Goal: Transaction & Acquisition: Purchase product/service

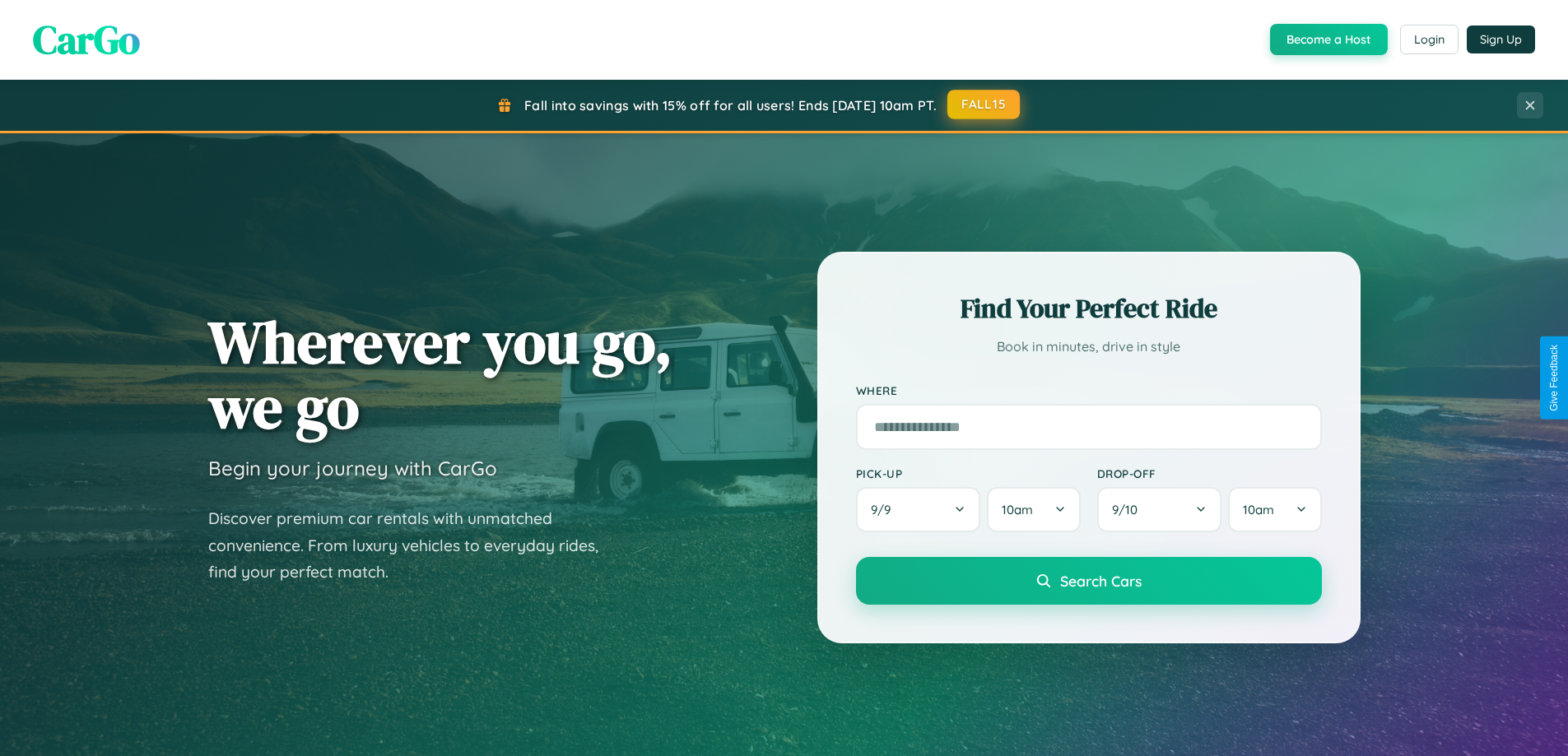
click at [984, 104] on button "FALL15" at bounding box center [984, 104] width 72 height 29
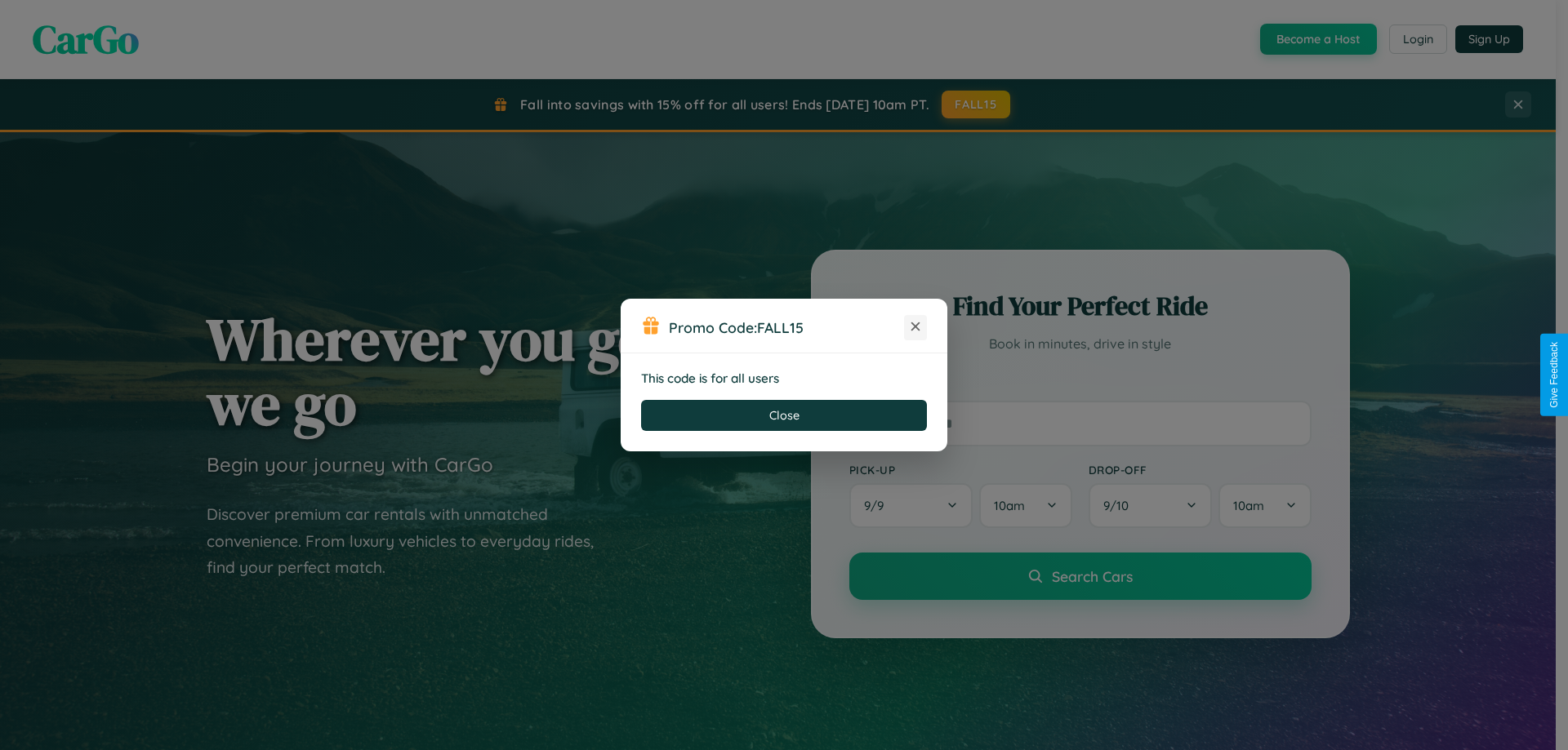
click at [916, 327] on icon at bounding box center [916, 327] width 17 height 17
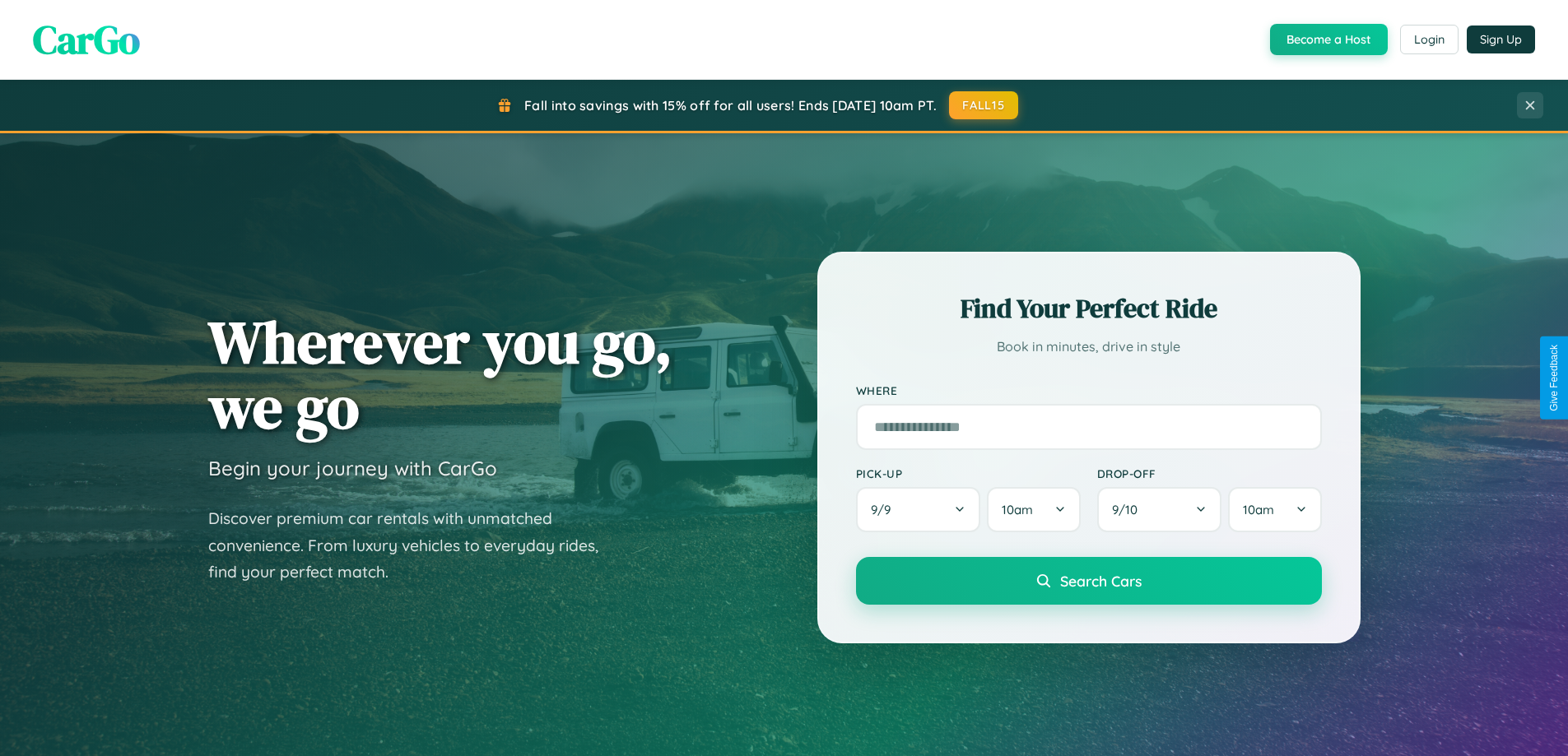
scroll to position [1132, 0]
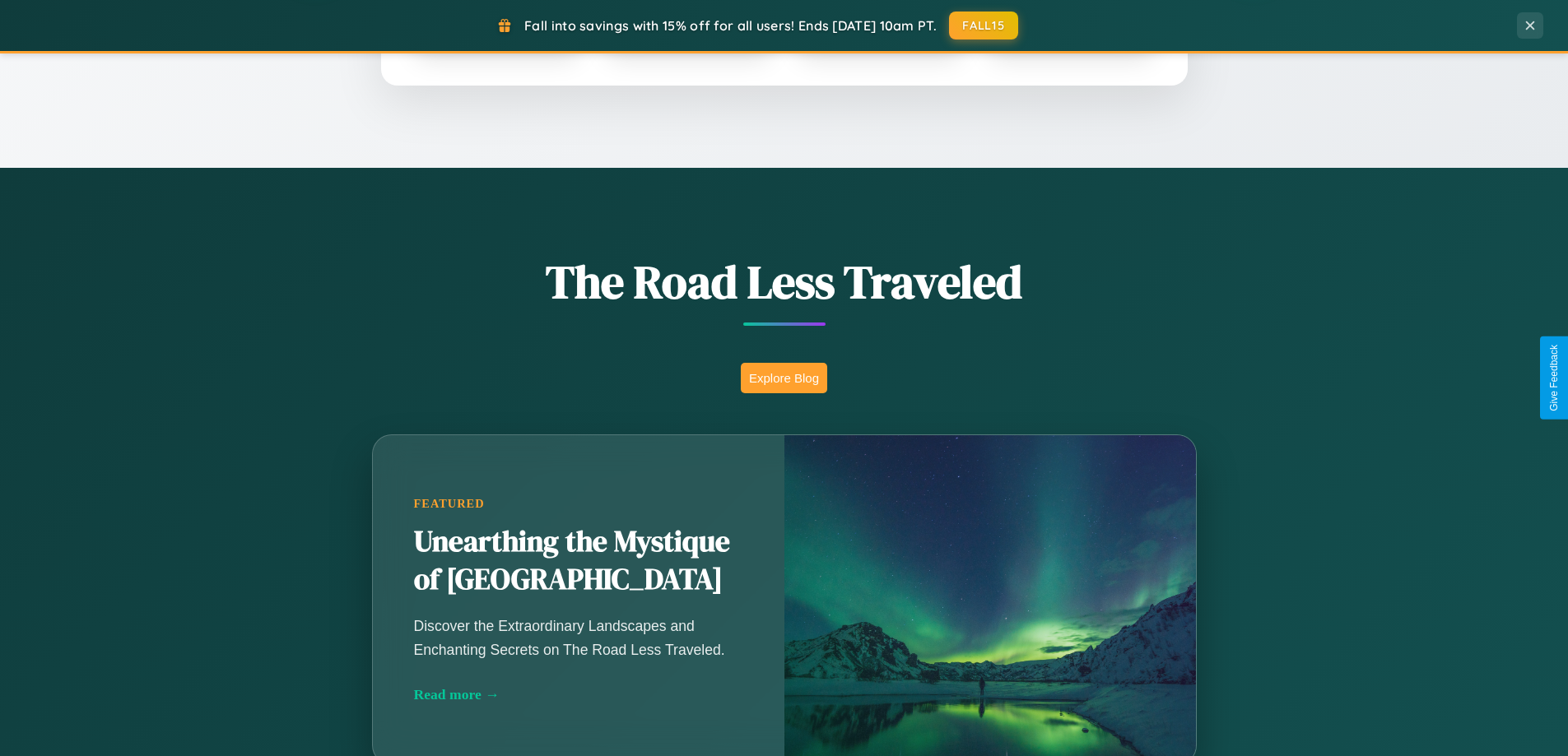
click at [784, 378] on button "Explore Blog" at bounding box center [784, 378] width 87 height 30
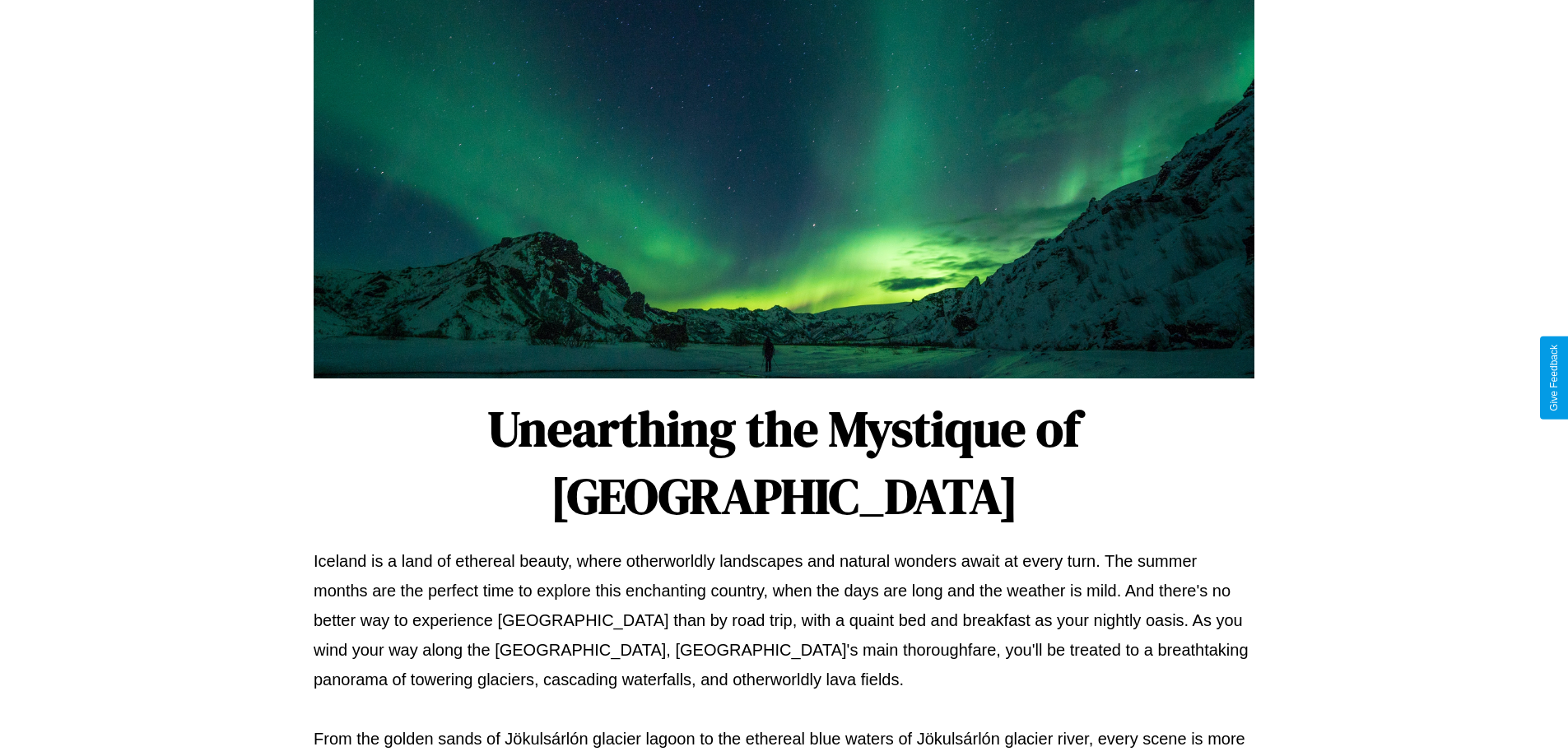
scroll to position [533, 0]
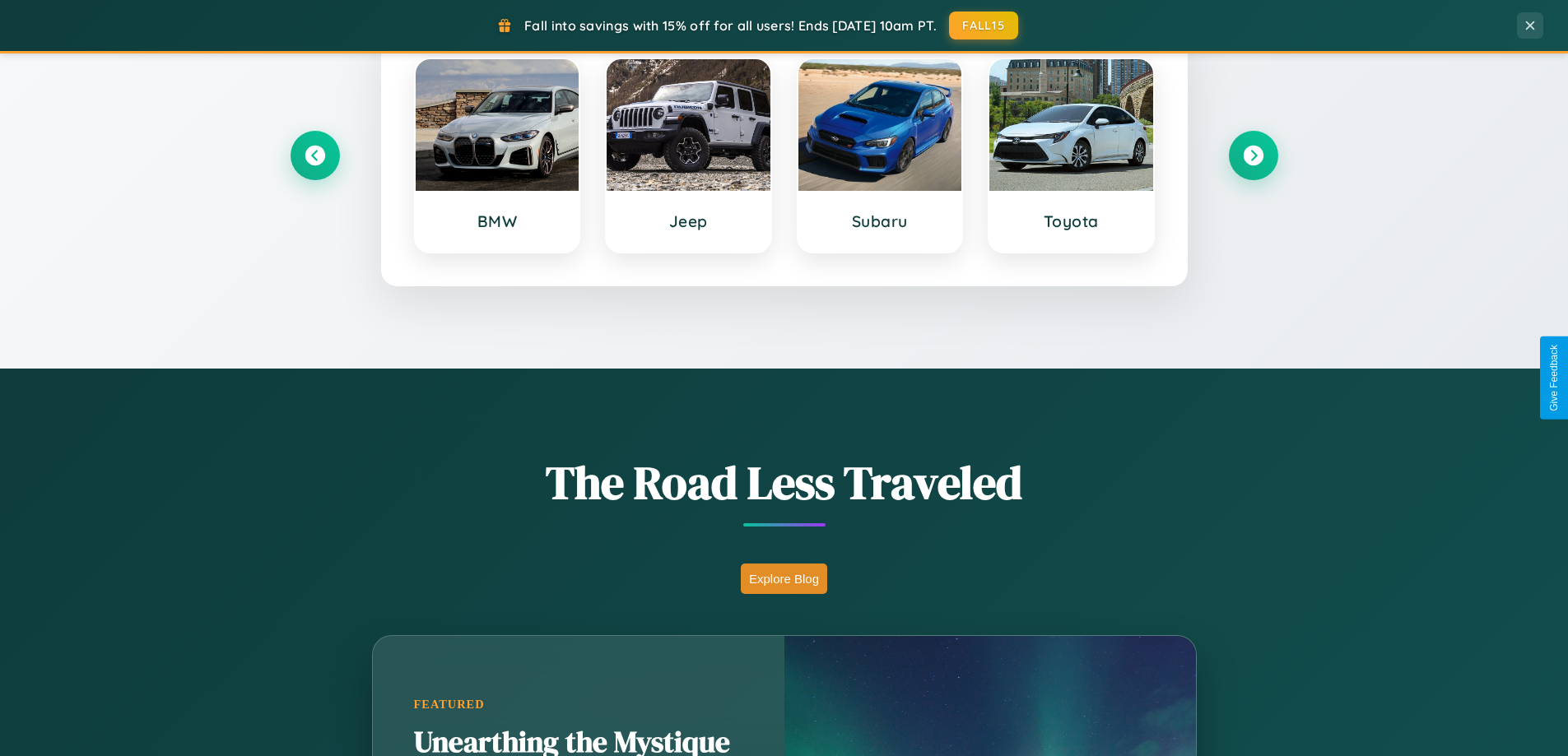
scroll to position [710, 0]
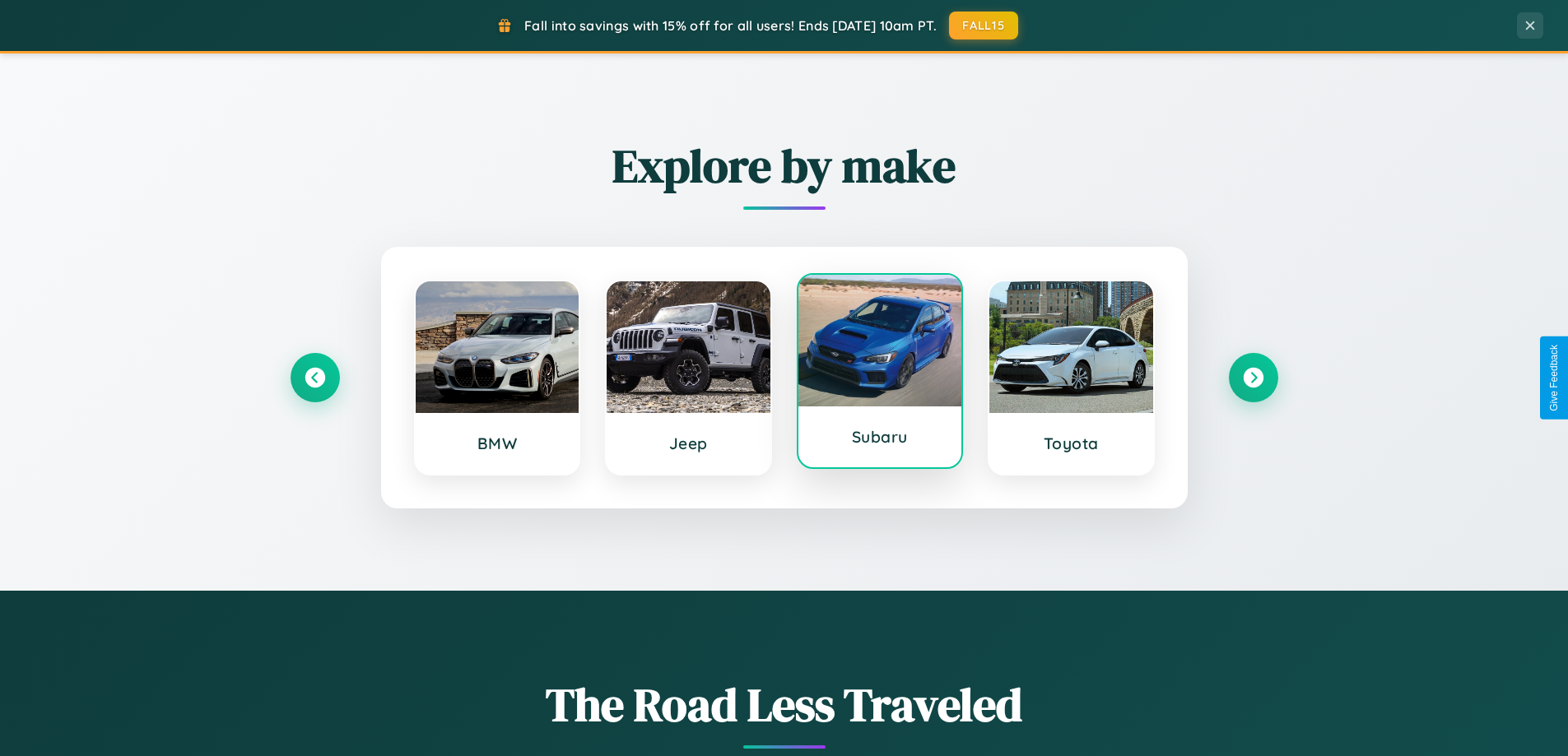
click at [879, 375] on div at bounding box center [880, 341] width 164 height 131
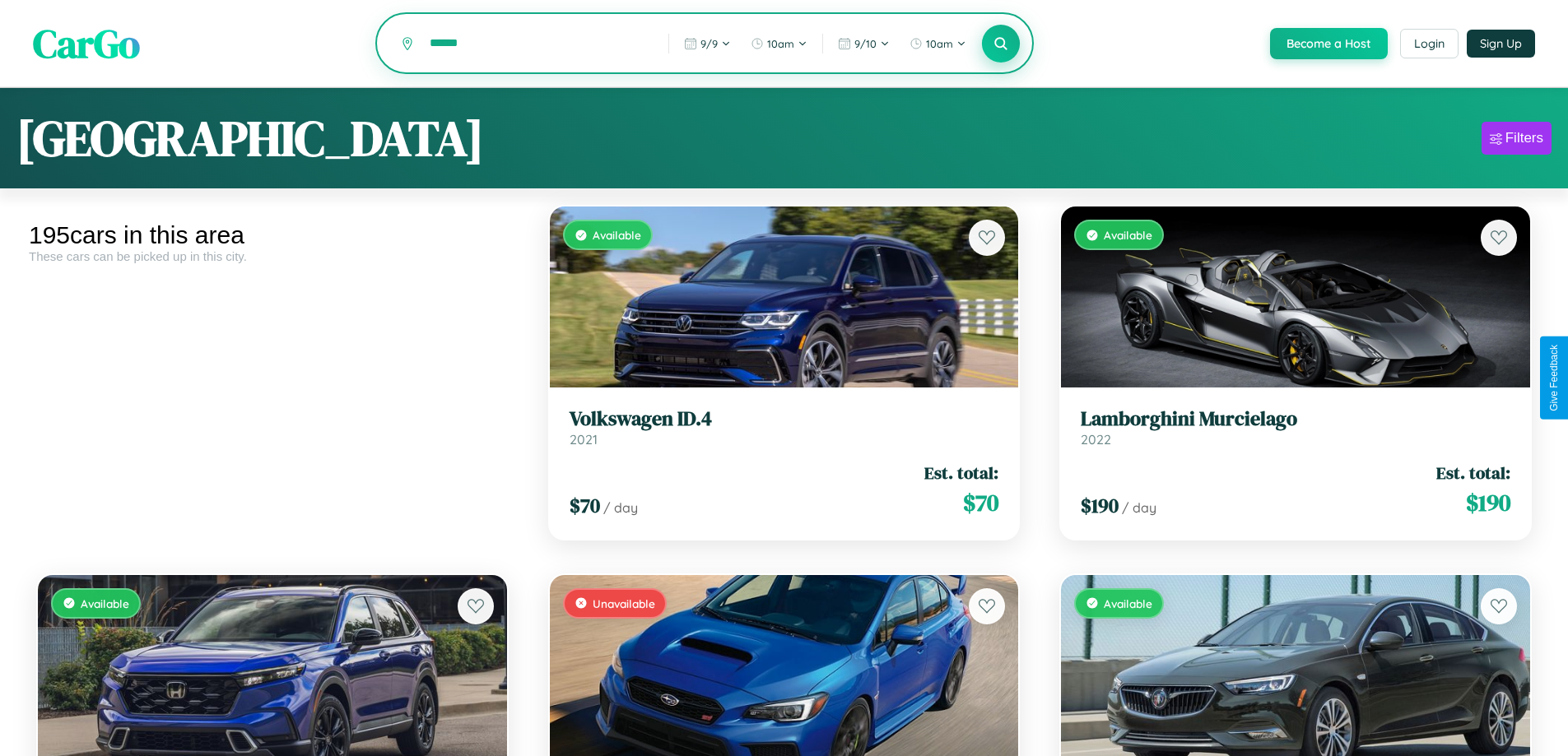
type input "******"
click at [1000, 45] on icon at bounding box center [1001, 43] width 16 height 16
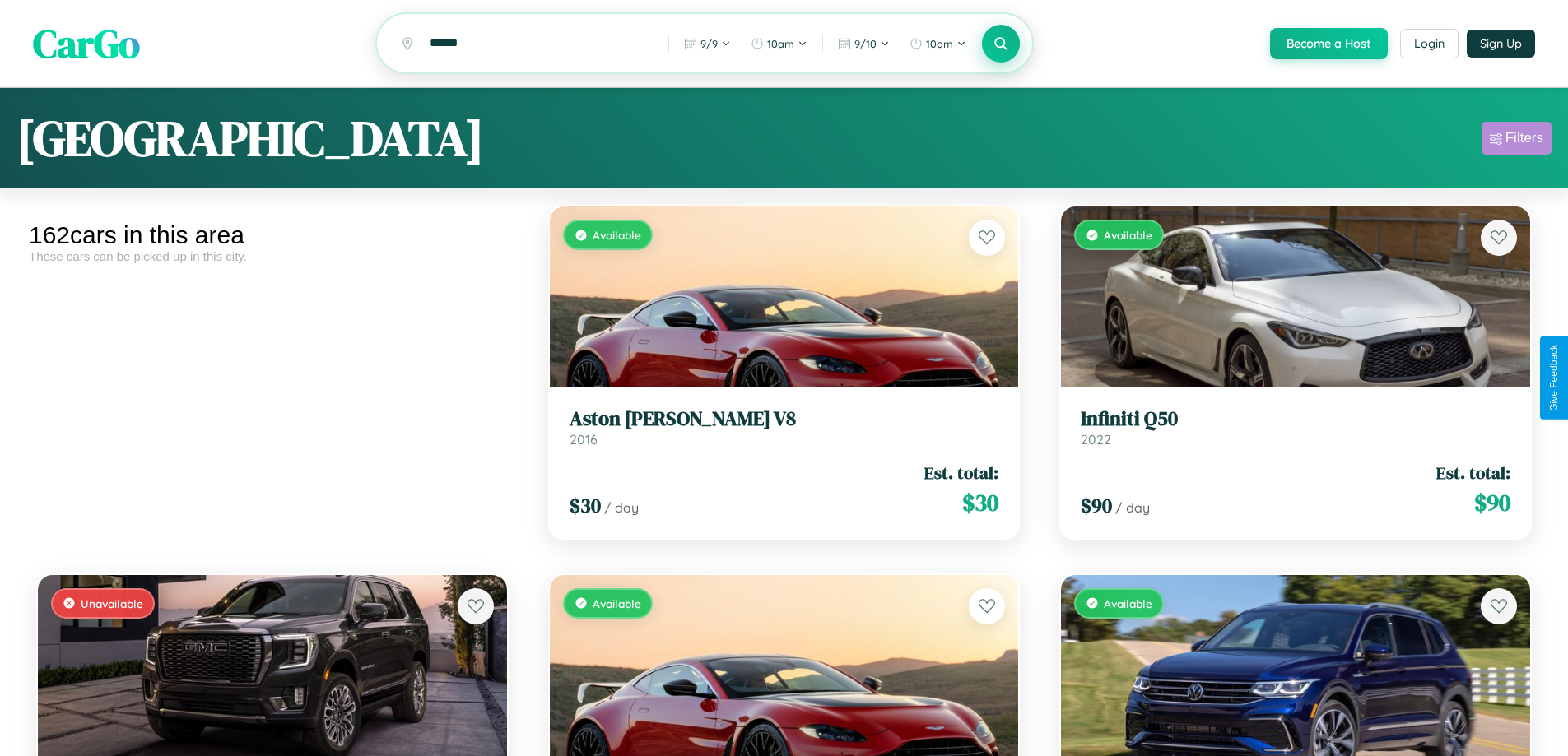
click at [1517, 141] on div "Filters" at bounding box center [1524, 138] width 38 height 17
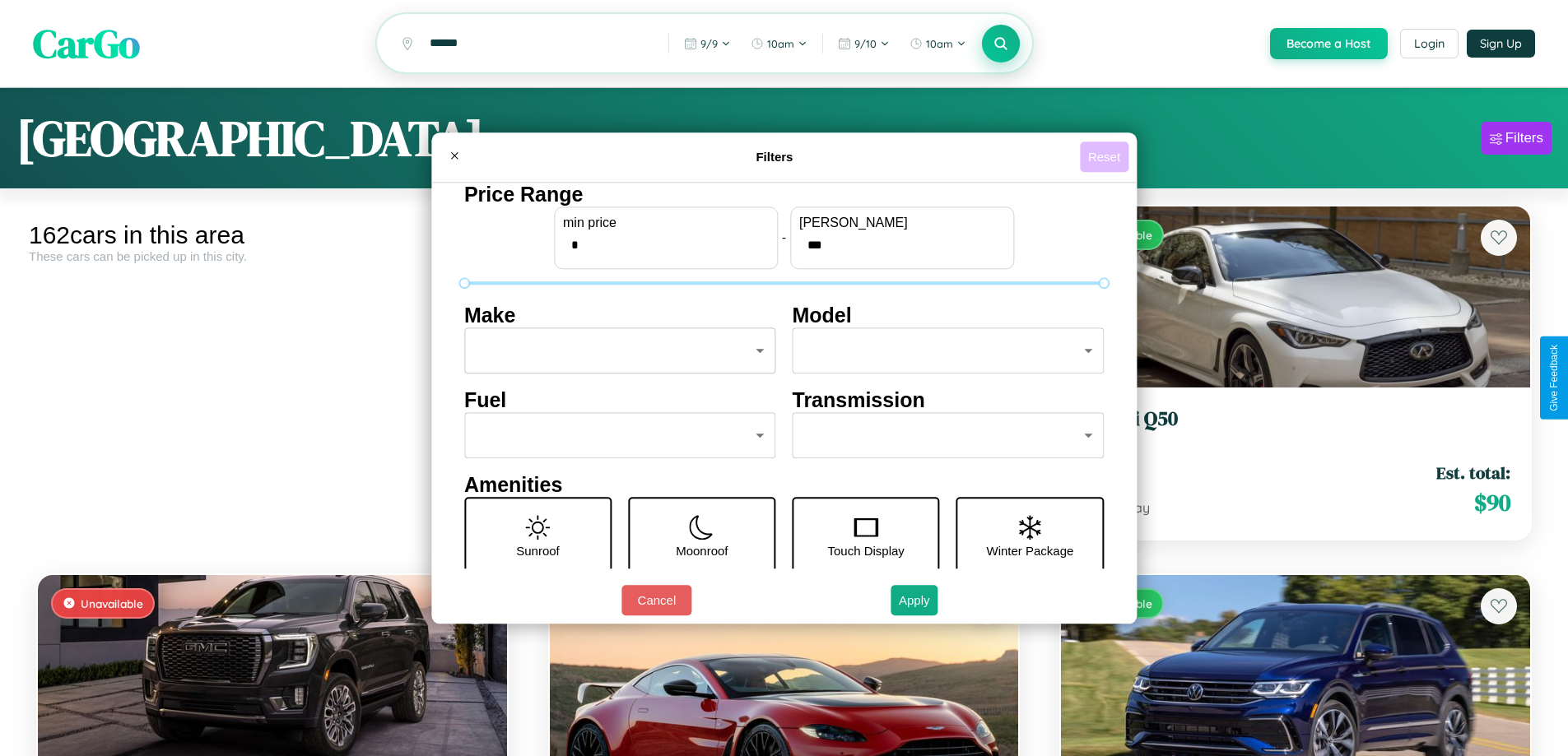
click at [1107, 157] on button "Reset" at bounding box center [1105, 157] width 49 height 30
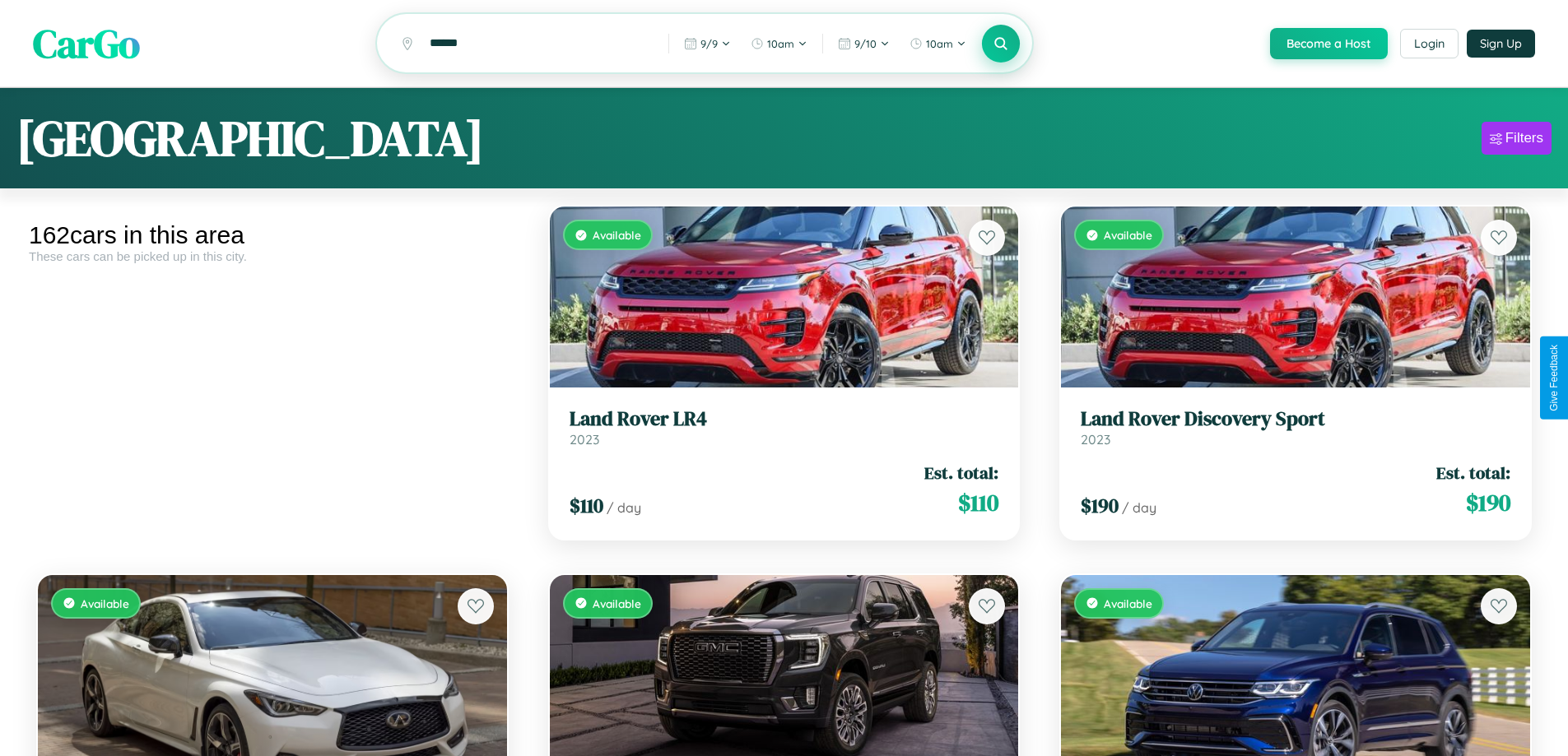
scroll to position [2812, 0]
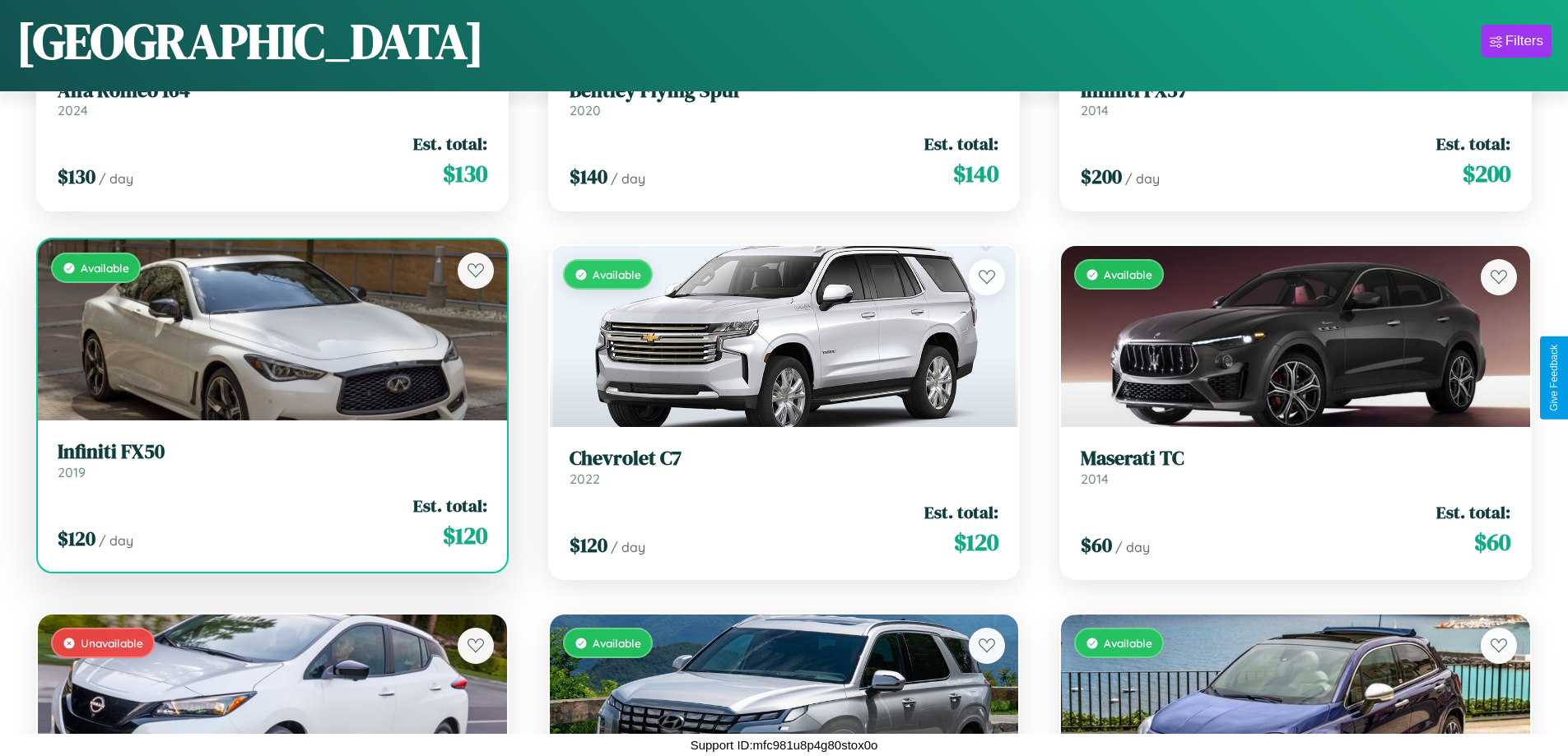
click at [270, 466] on link "Infiniti FX50 2019" at bounding box center [272, 461] width 429 height 40
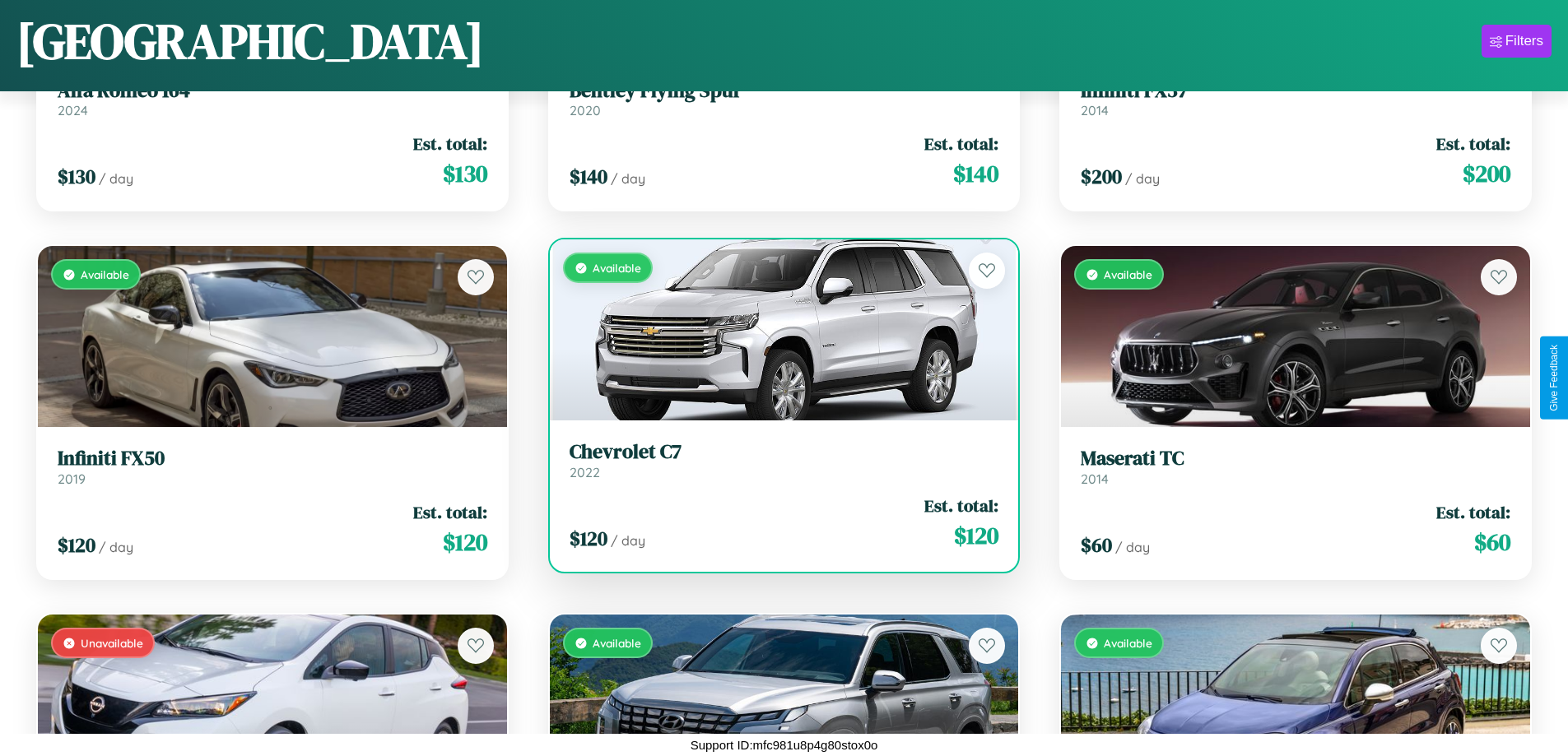
scroll to position [10919, 0]
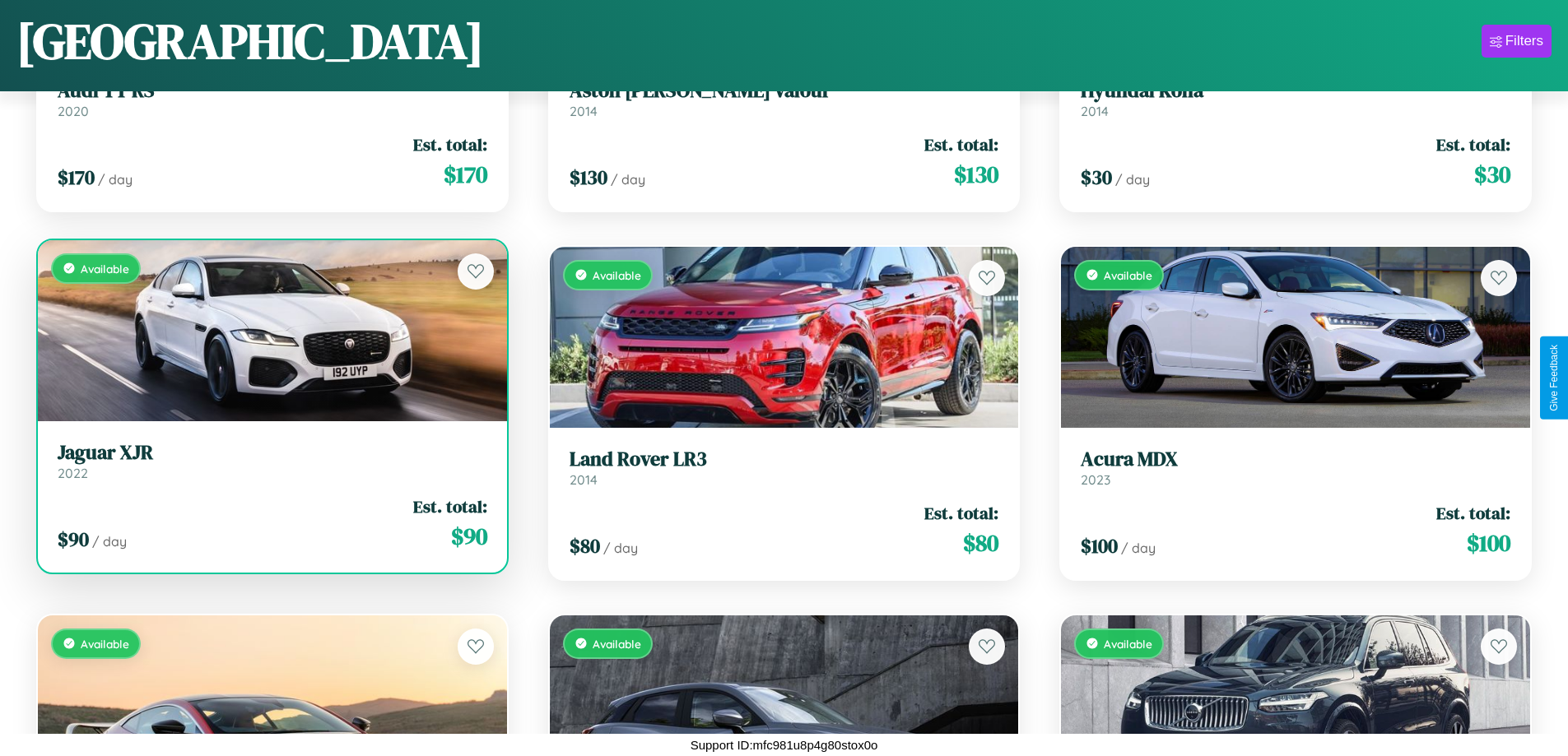
click at [270, 464] on link "Jaguar XJR 2022" at bounding box center [272, 461] width 429 height 40
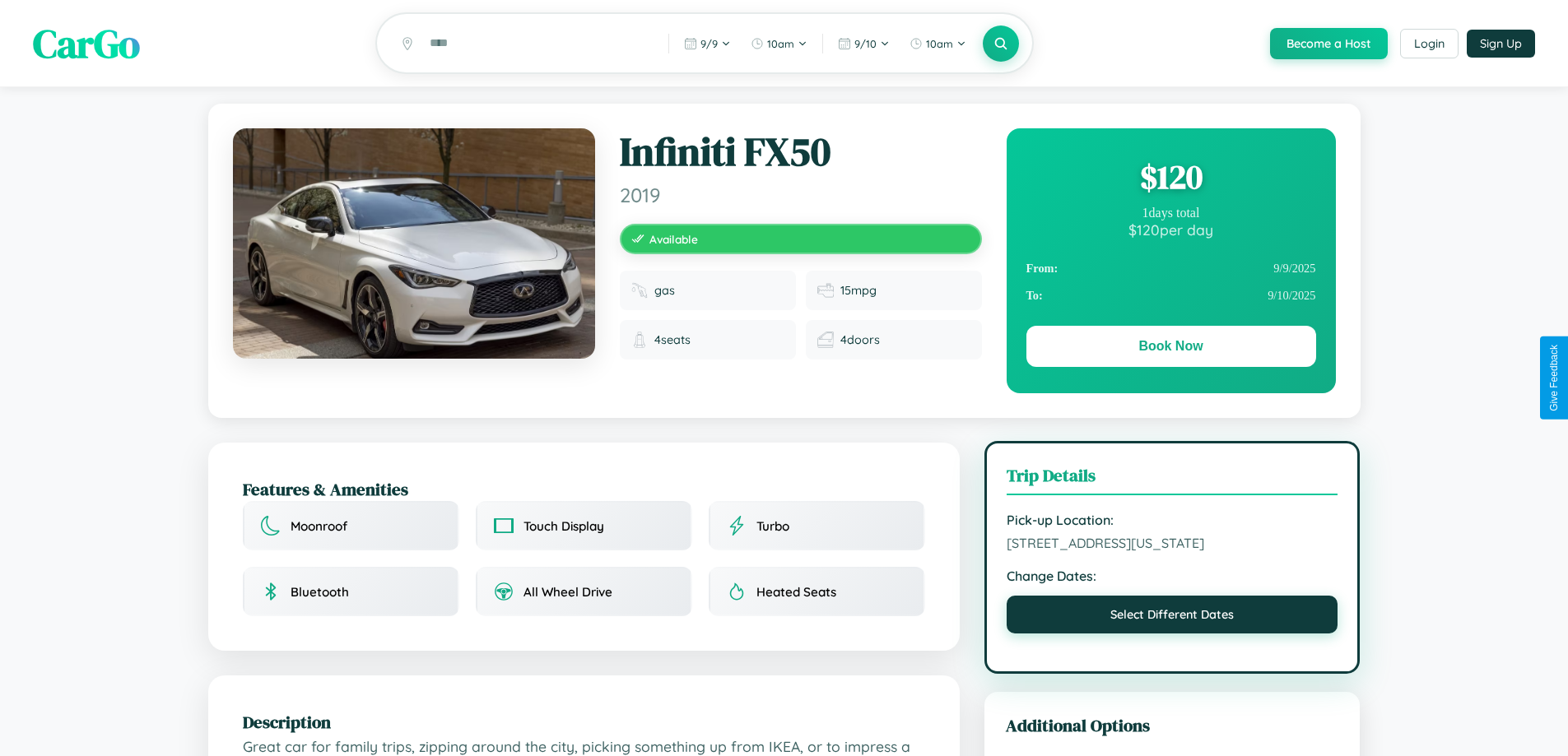
click at [1172, 634] on button "Select Different Dates" at bounding box center [1173, 615] width 332 height 38
select select "*"
select select "****"
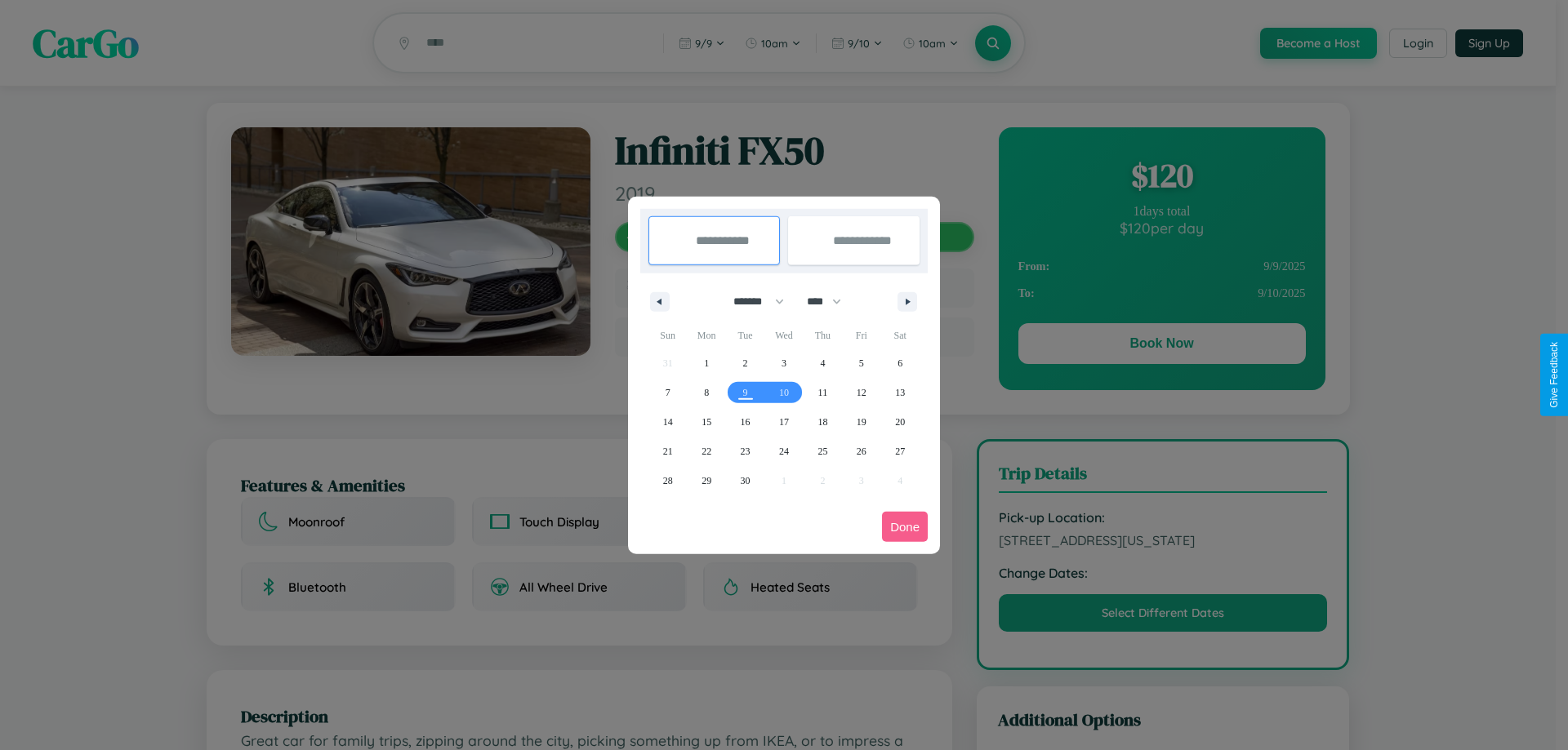
drag, startPoint x: 751, startPoint y: 302, endPoint x: 784, endPoint y: 327, distance: 41.4
click at [751, 302] on select "******* ******** ***** ***** *** **** **** ****** ********* ******* ******** **…" at bounding box center [755, 302] width 69 height 27
select select "*"
click at [745, 421] on span "14" at bounding box center [746, 422] width 10 height 29
type input "**********"
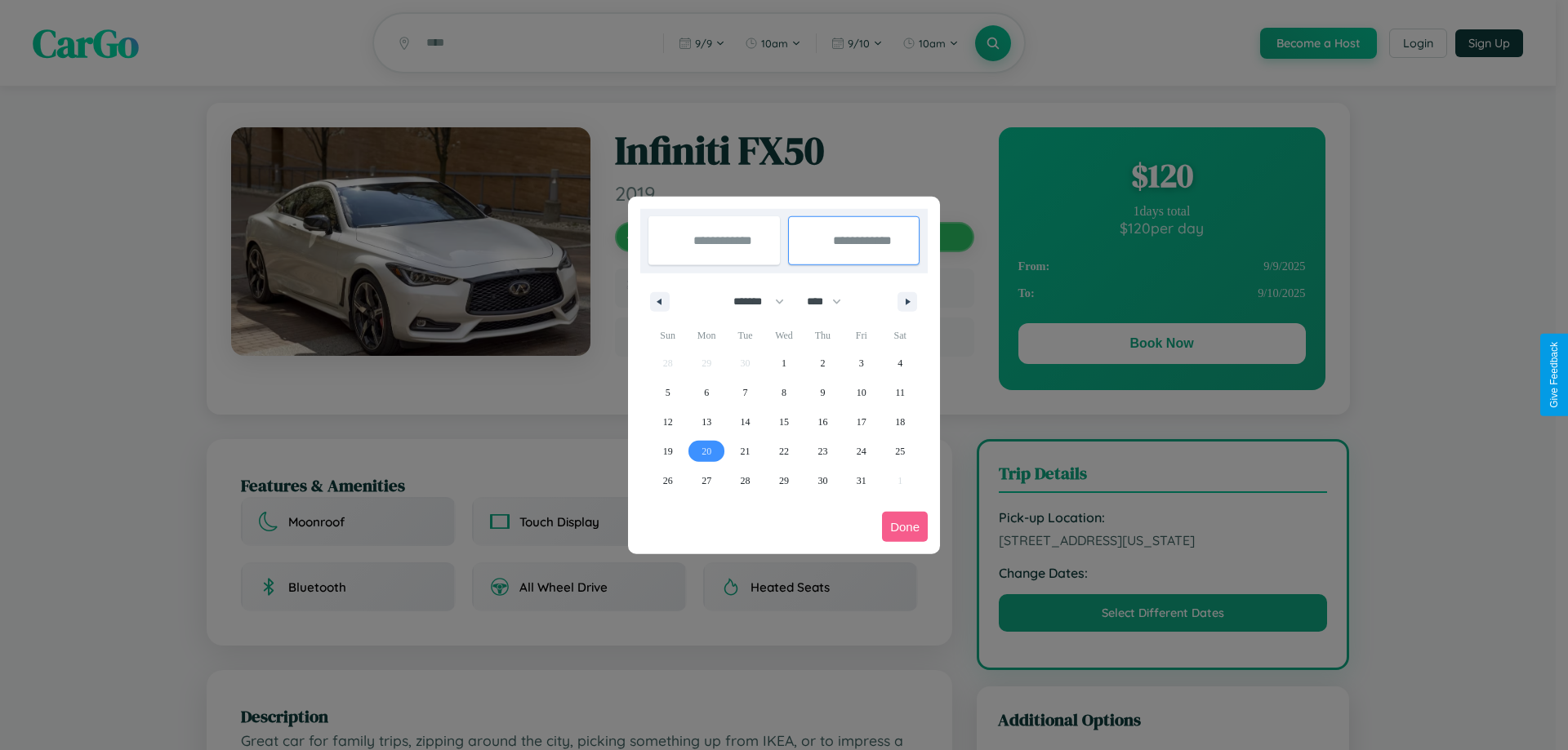
click at [707, 451] on span "20" at bounding box center [707, 451] width 10 height 29
type input "**********"
click at [905, 527] on button "Done" at bounding box center [905, 527] width 46 height 30
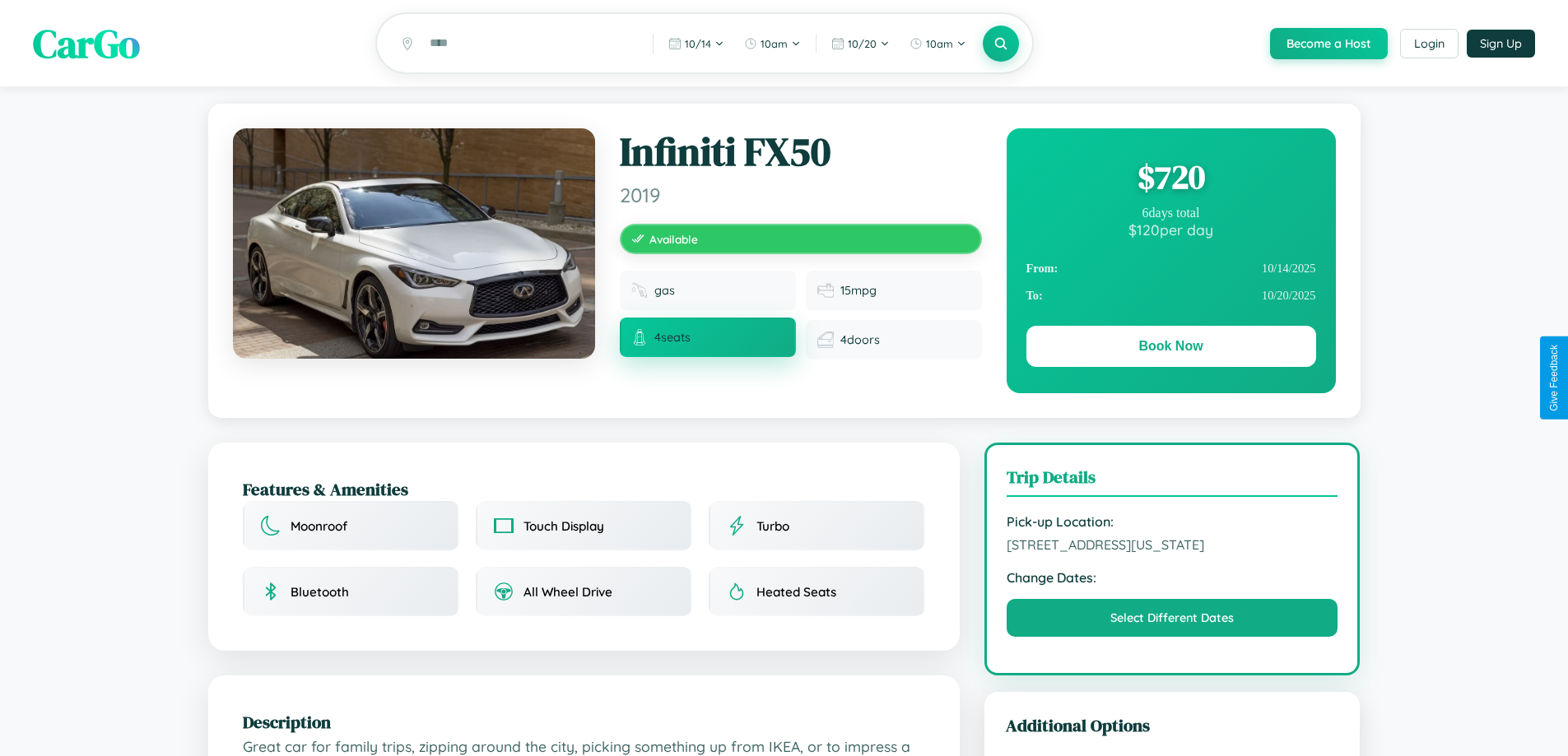
scroll to position [178, 0]
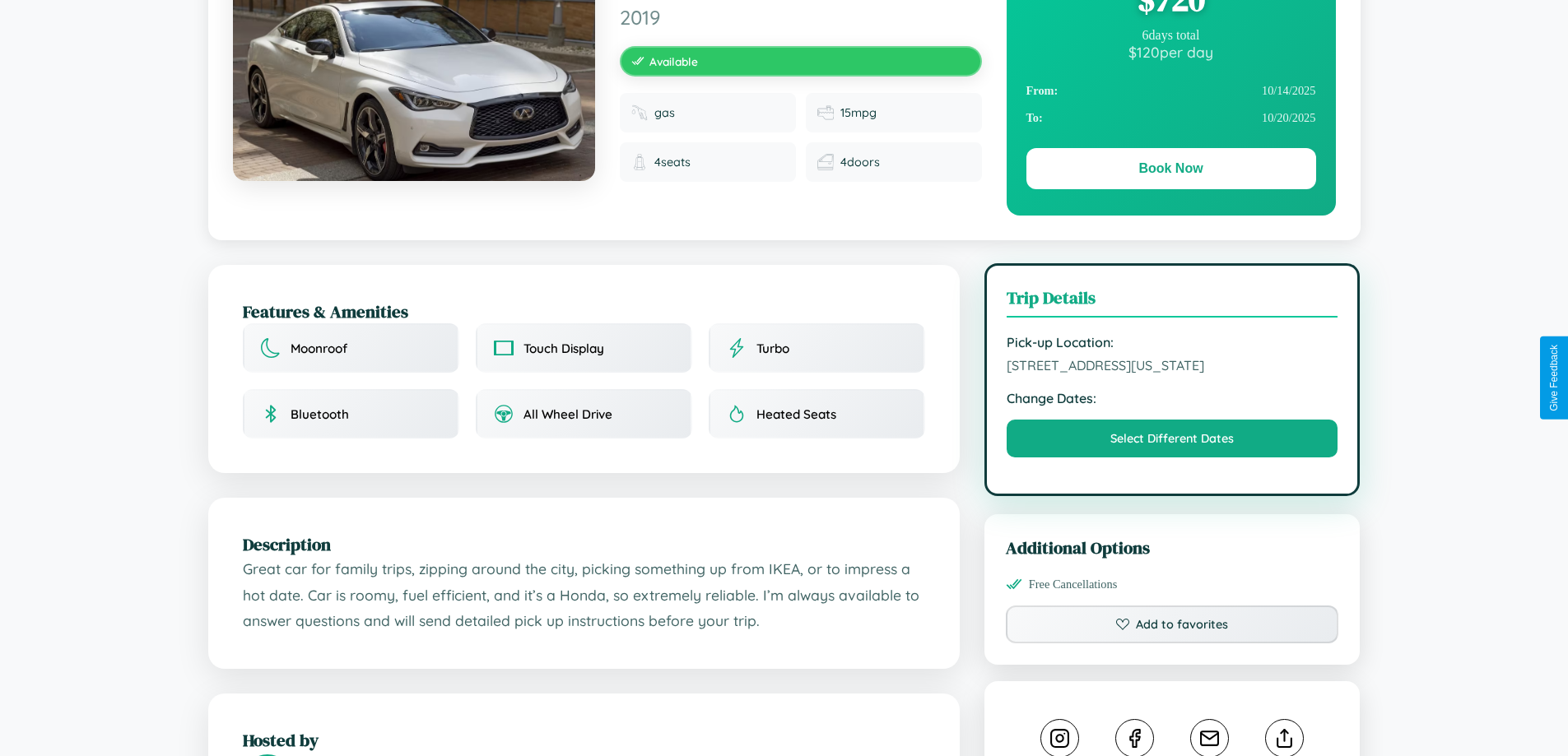
click at [1172, 374] on span "2584 Church Street Boston Massachusetts United States 93827" at bounding box center [1173, 365] width 332 height 17
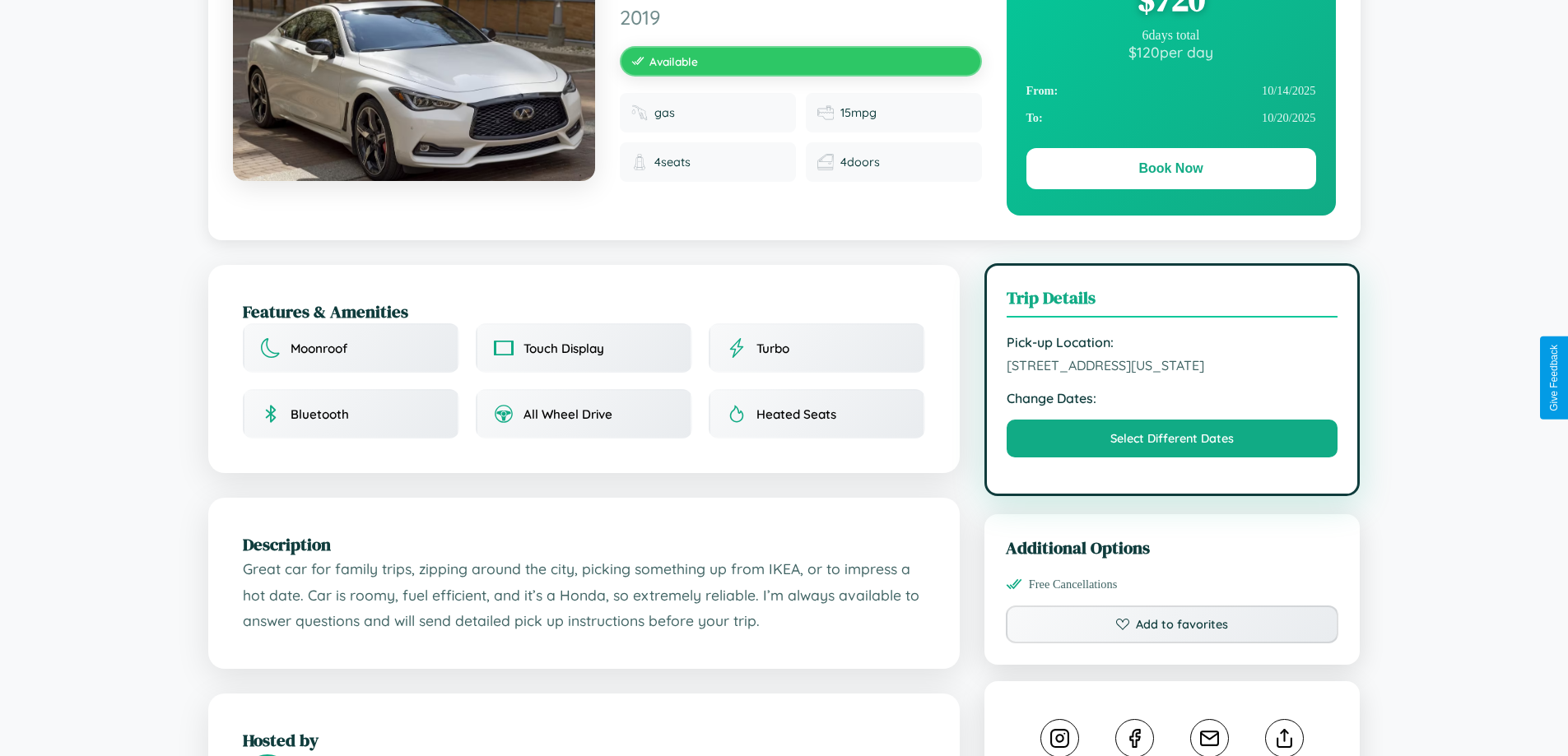
click at [1172, 374] on span "2584 Church Street Boston Massachusetts United States 93827" at bounding box center [1173, 365] width 332 height 17
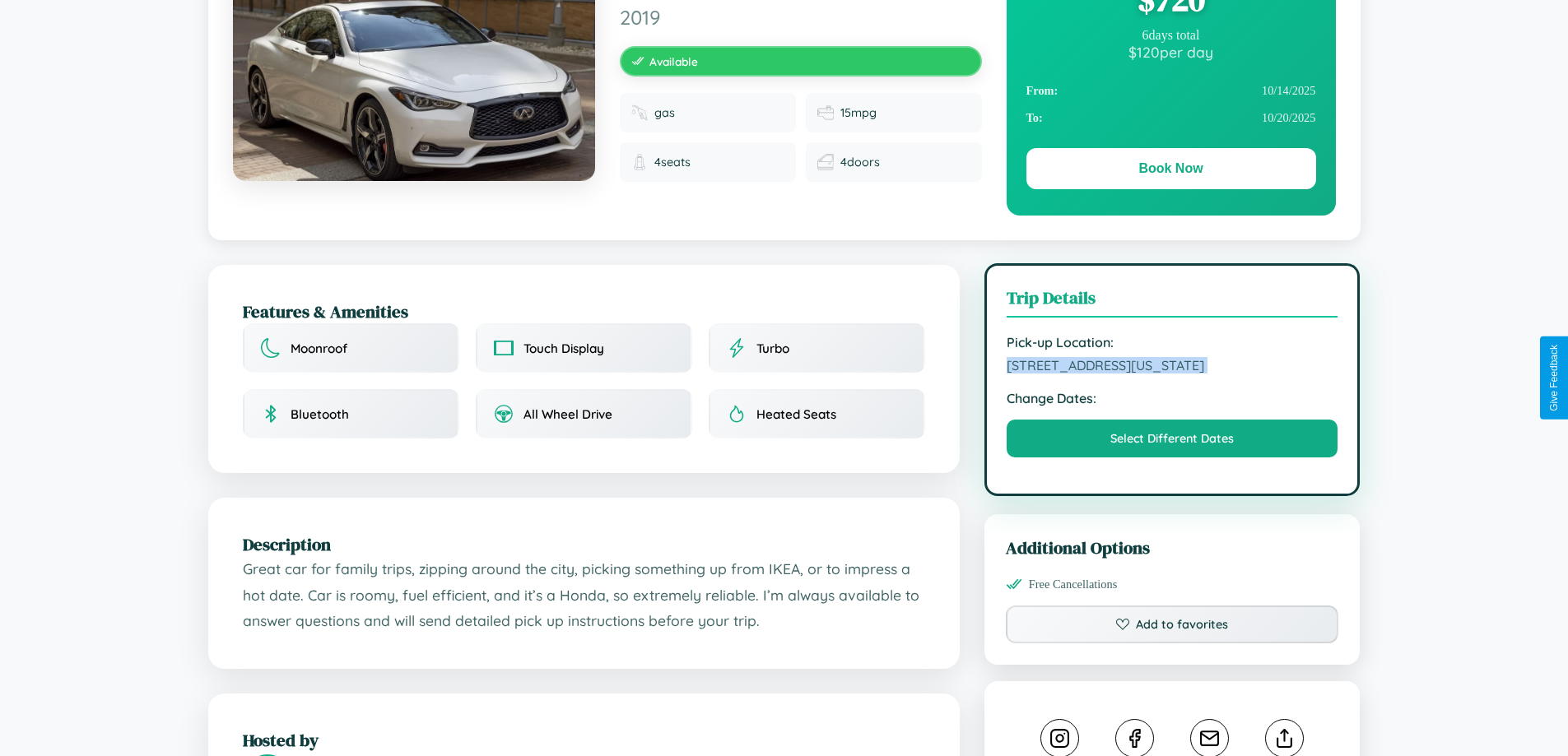
click at [1172, 374] on span "2584 Church Street Boston Massachusetts United States 93827" at bounding box center [1173, 365] width 332 height 17
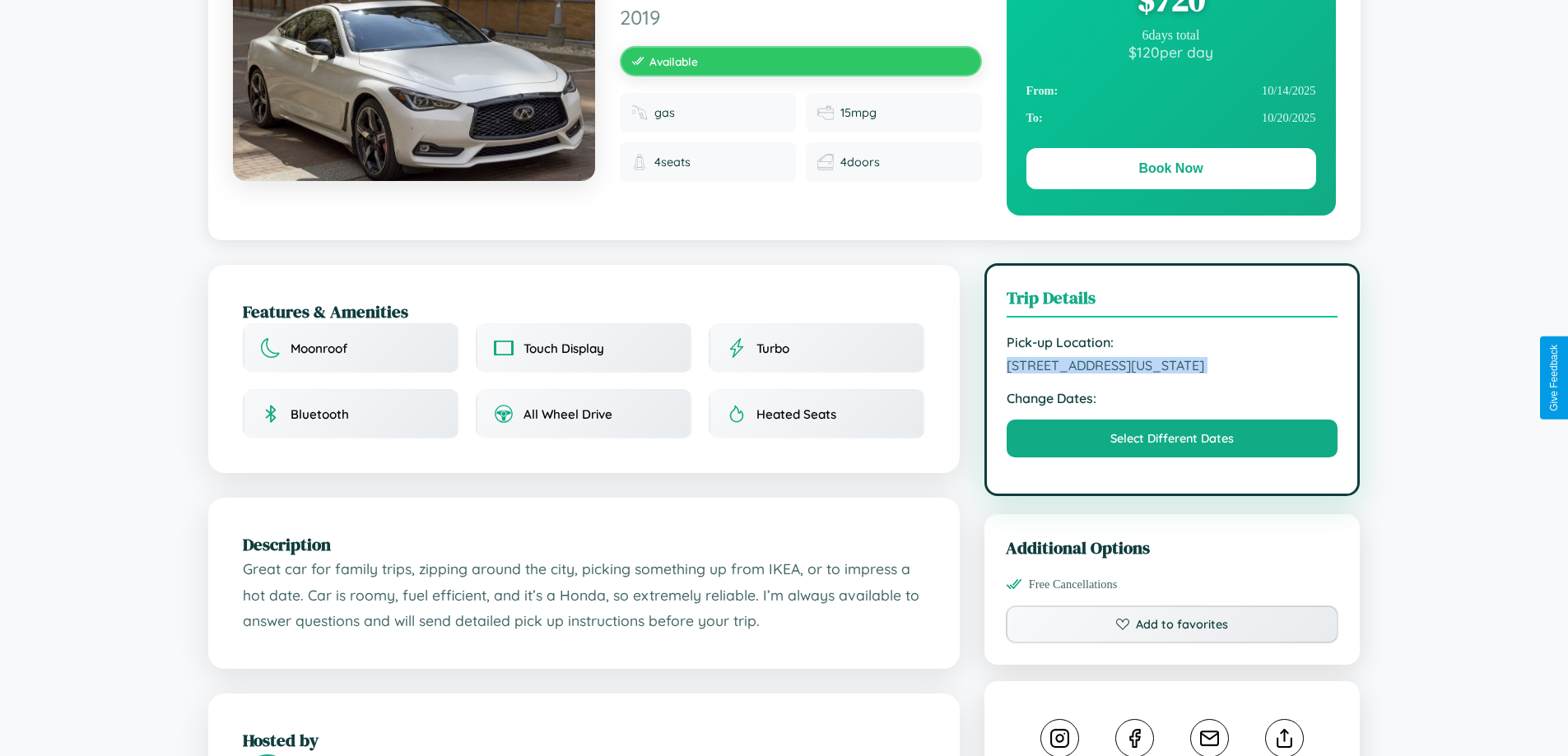
click at [1172, 374] on span "2584 Church Street Boston Massachusetts United States 93827" at bounding box center [1173, 365] width 332 height 17
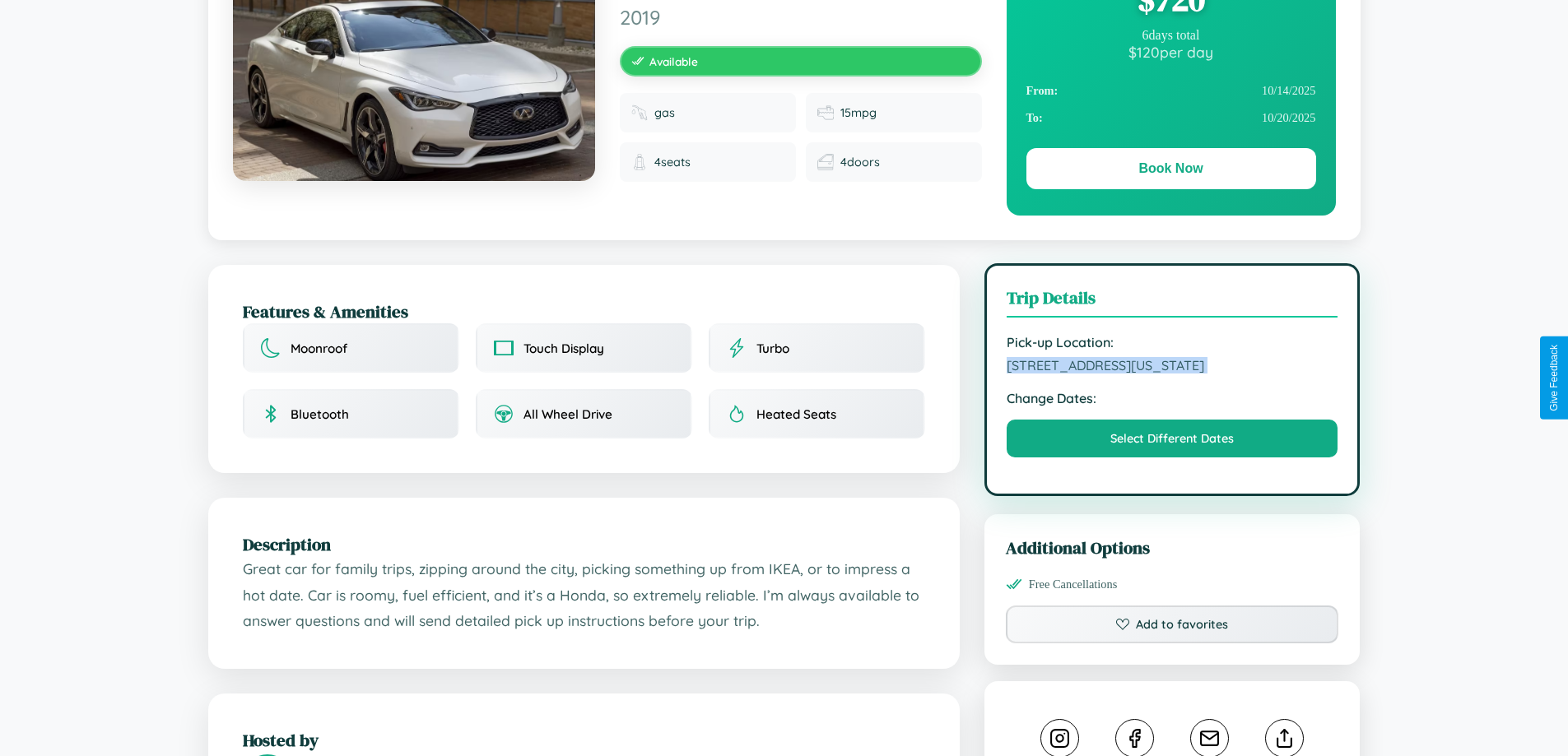
click at [1172, 374] on span "2584 Church Street Boston Massachusetts United States 93827" at bounding box center [1173, 365] width 332 height 17
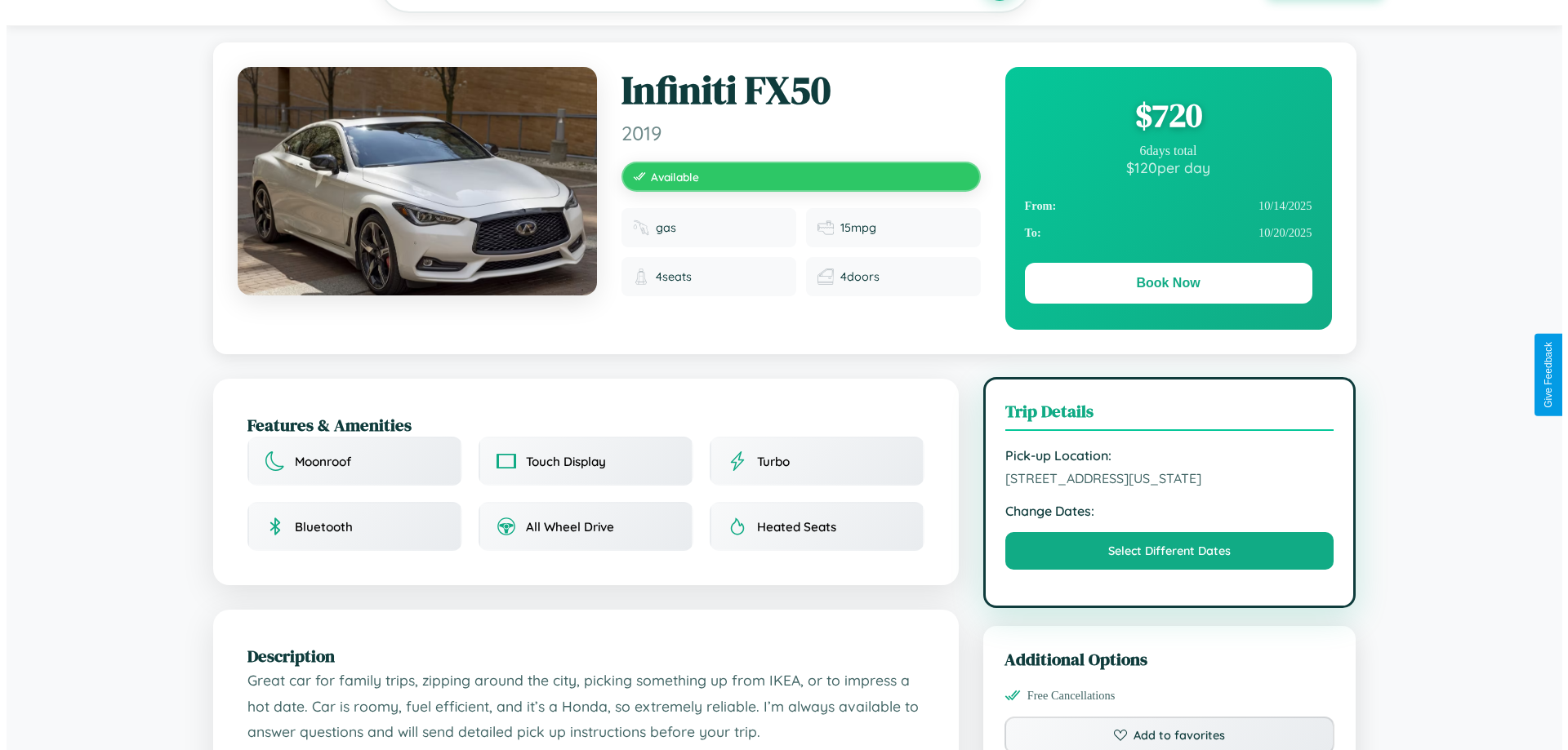
scroll to position [0, 0]
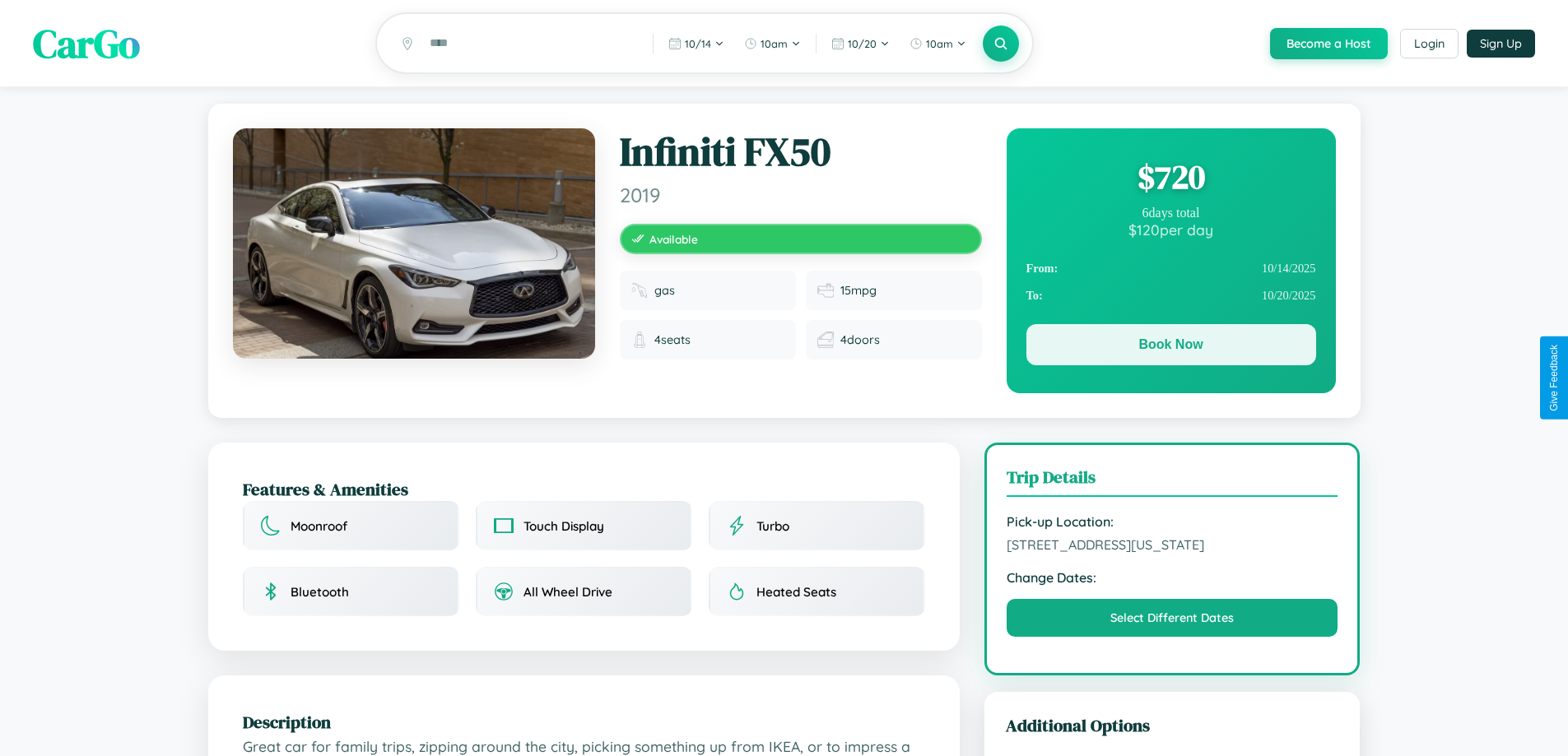
click at [1171, 348] on button "Book Now" at bounding box center [1171, 344] width 290 height 41
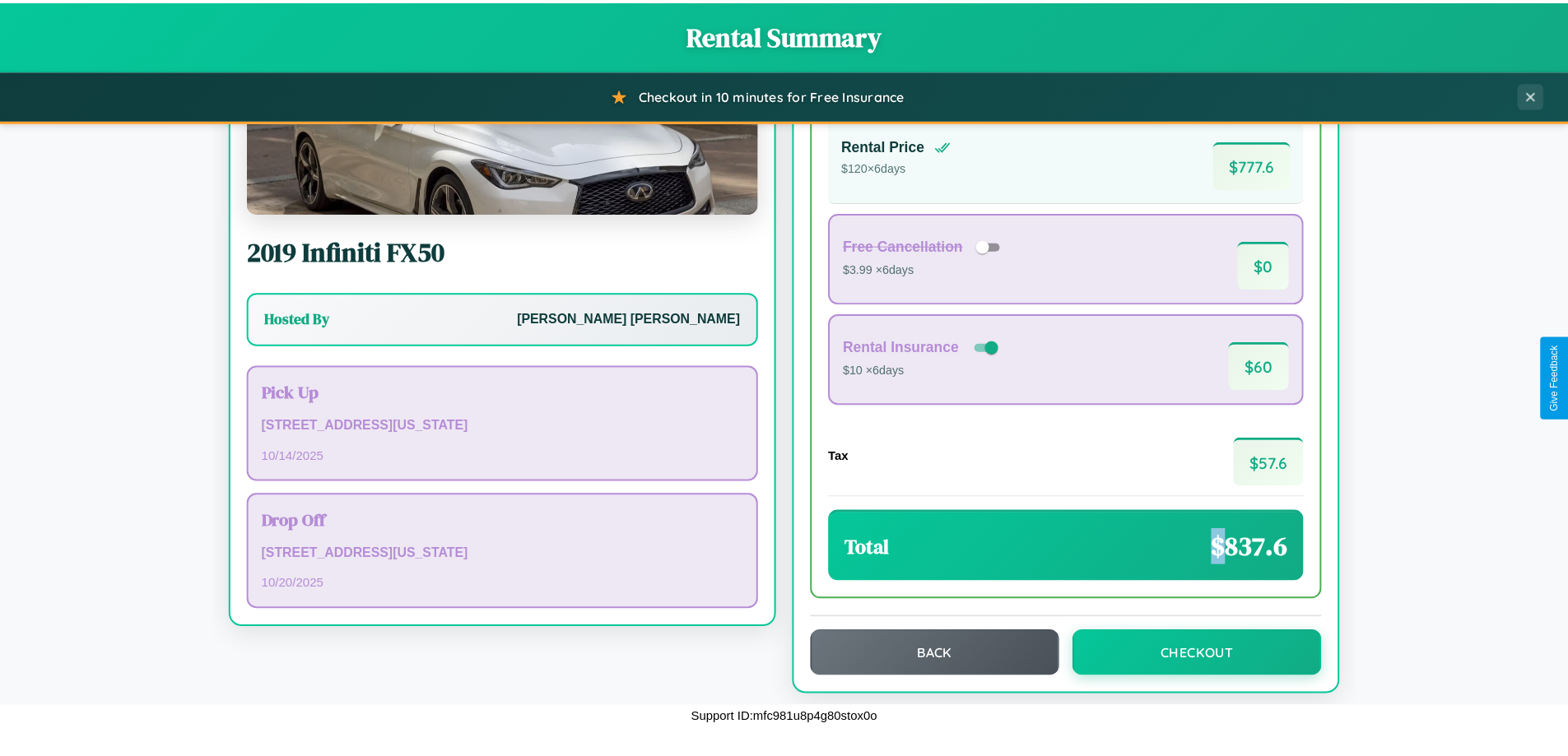
scroll to position [113, 0]
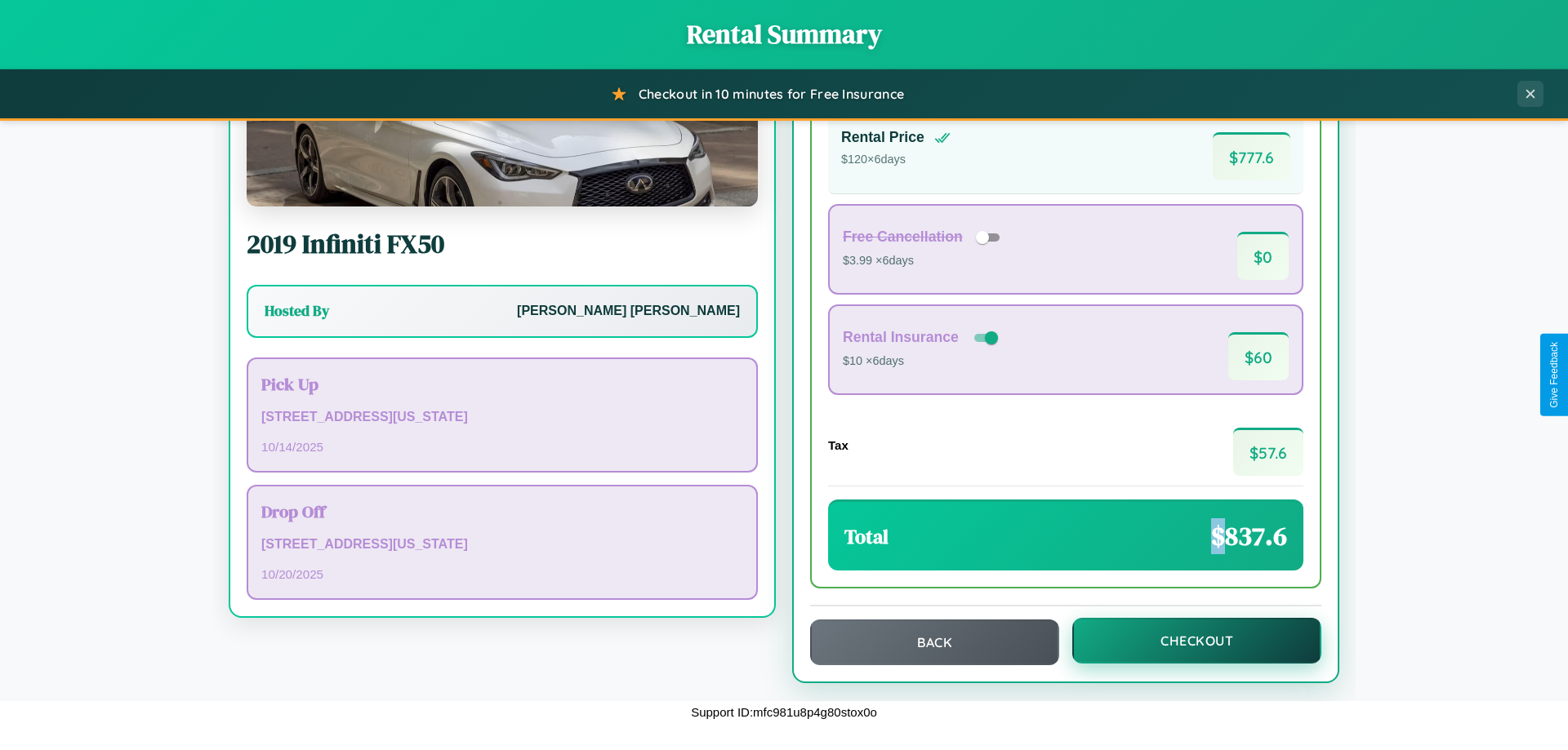
click at [1186, 641] on button "Checkout" at bounding box center [1197, 641] width 249 height 46
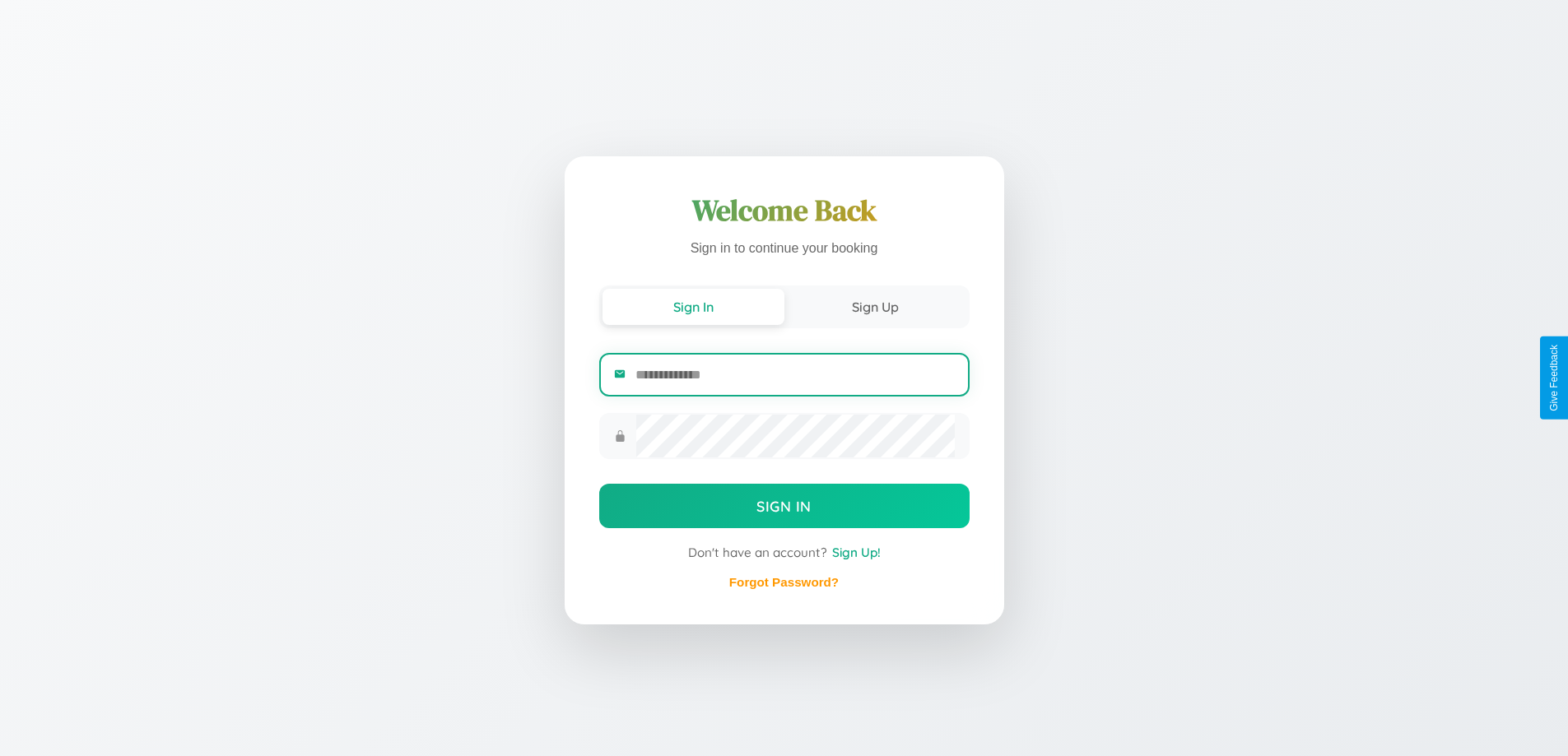
click at [794, 375] on input "email" at bounding box center [795, 375] width 318 height 40
type input "**********"
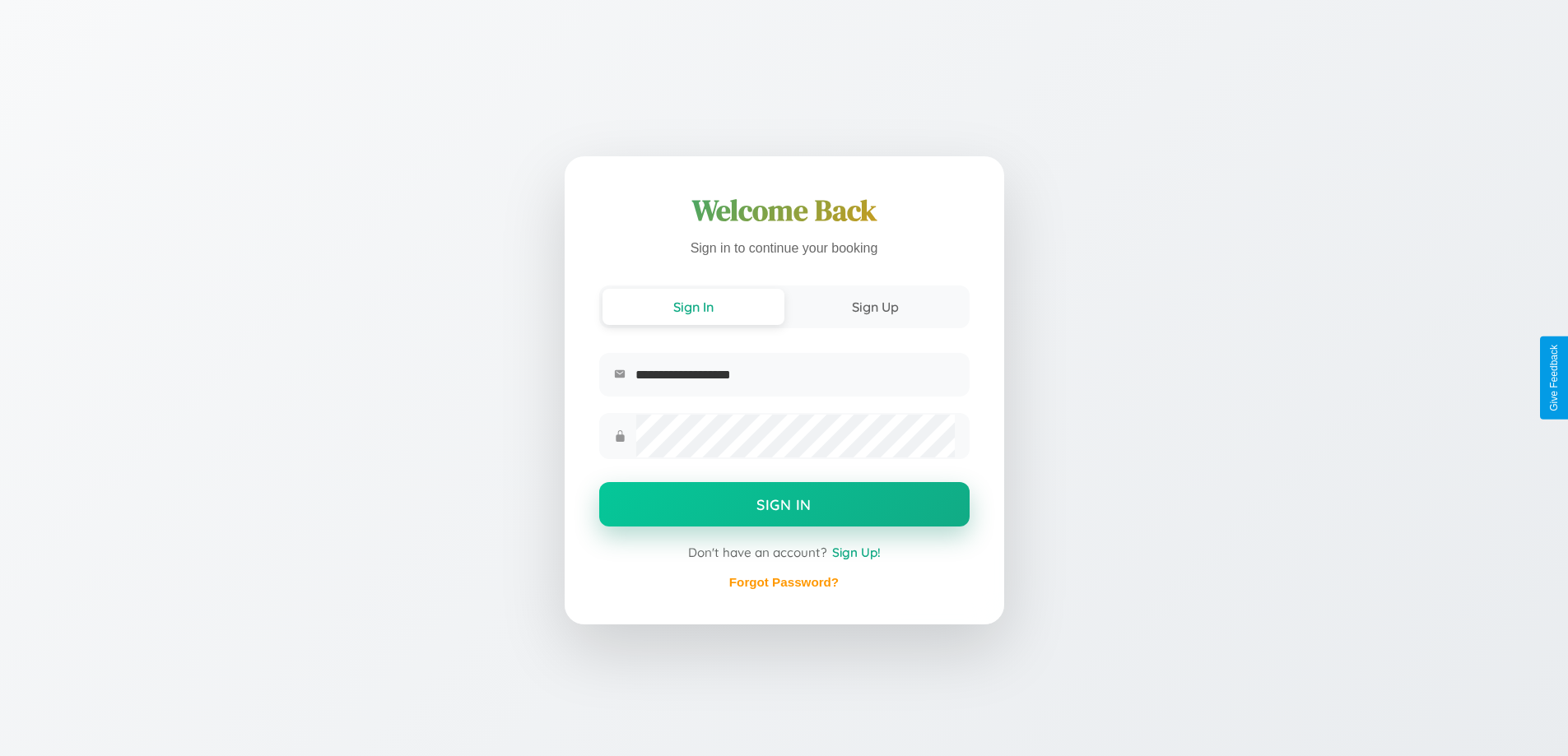
click at [784, 507] on button "Sign In" at bounding box center [785, 504] width 371 height 45
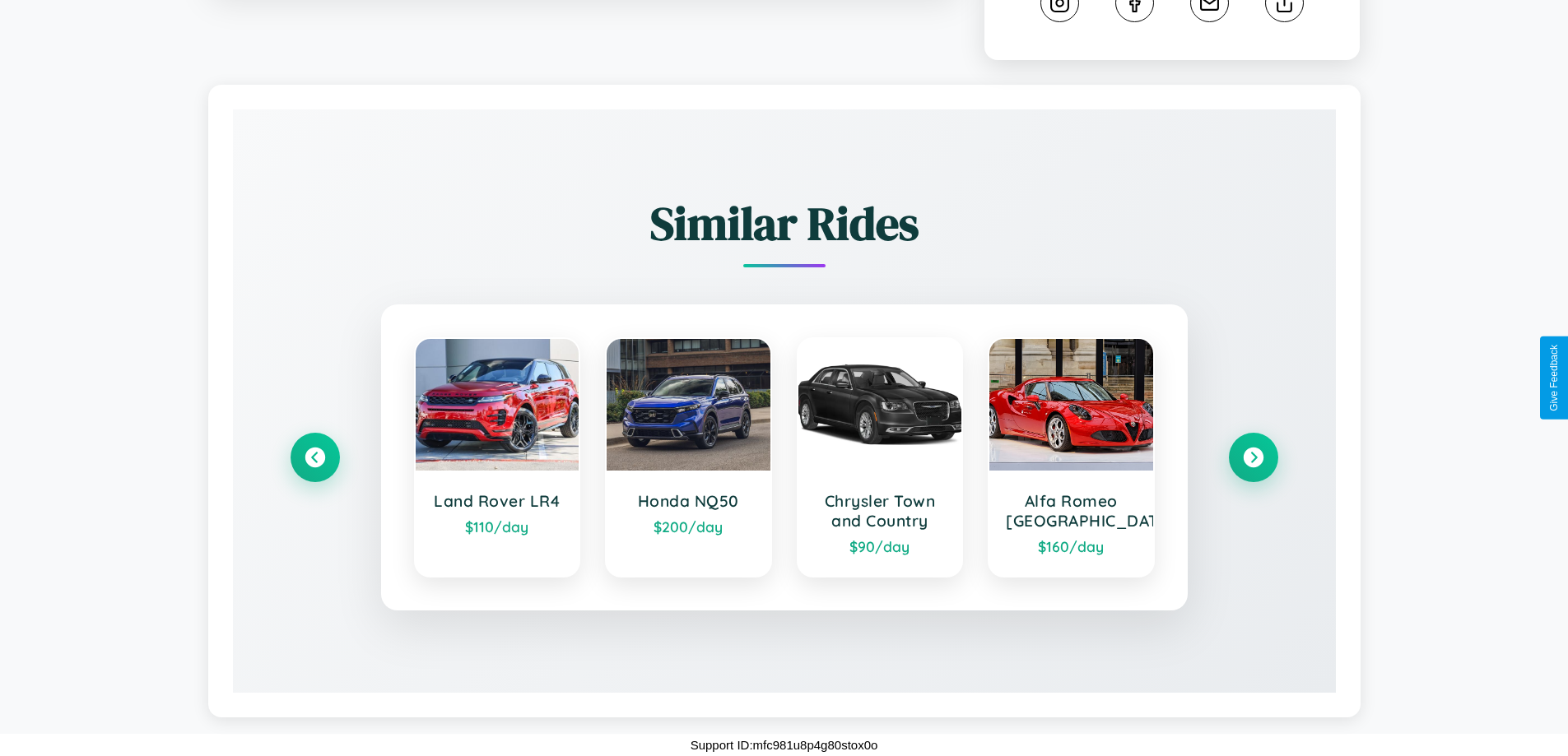
scroll to position [933, 0]
click at [1253, 458] on icon at bounding box center [1253, 458] width 22 height 22
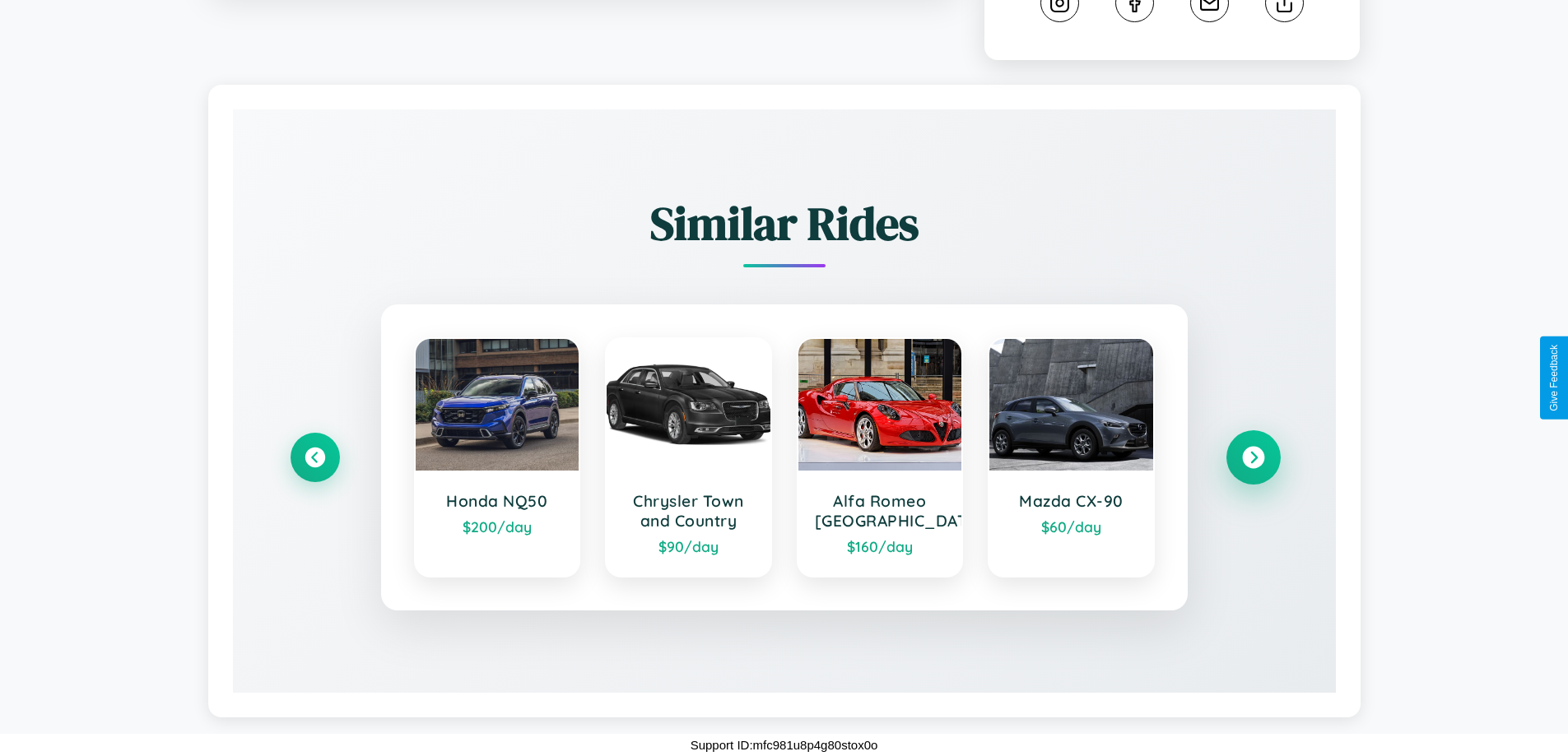
click at [1253, 458] on icon at bounding box center [1253, 458] width 22 height 22
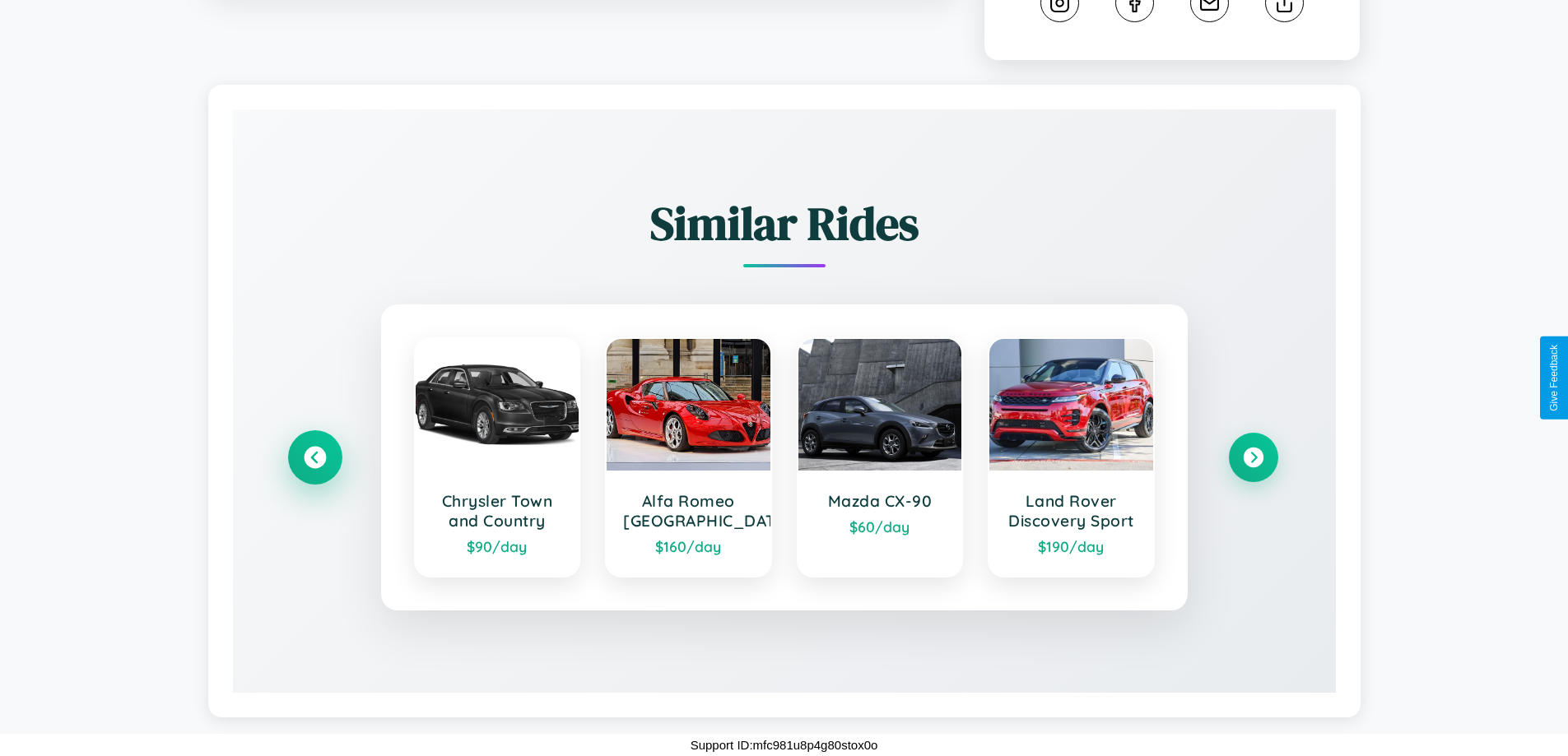
click at [314, 458] on icon at bounding box center [315, 458] width 22 height 22
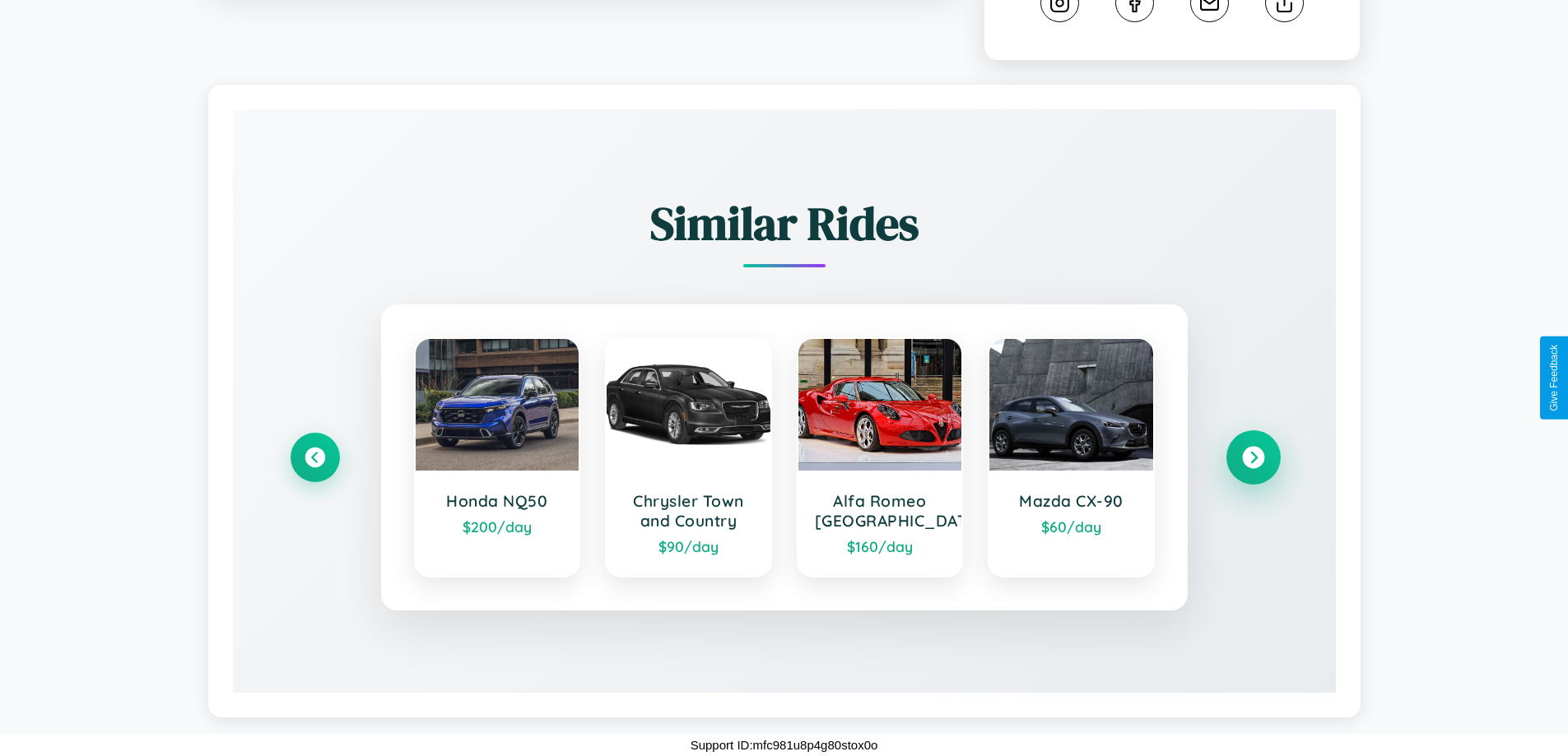
click at [1253, 457] on icon at bounding box center [1253, 458] width 22 height 22
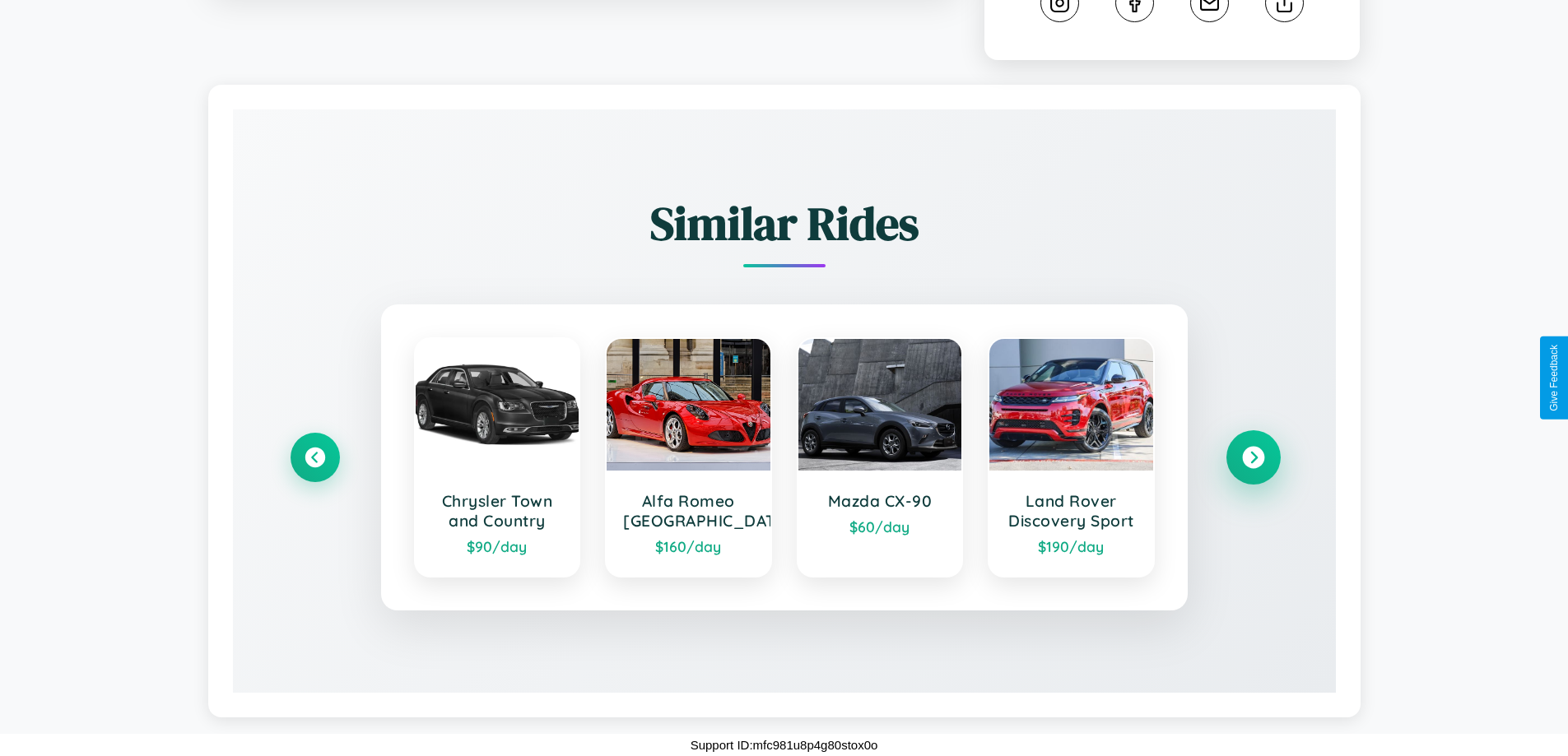
click at [1253, 458] on icon at bounding box center [1253, 458] width 22 height 22
